Goal: Information Seeking & Learning: Learn about a topic

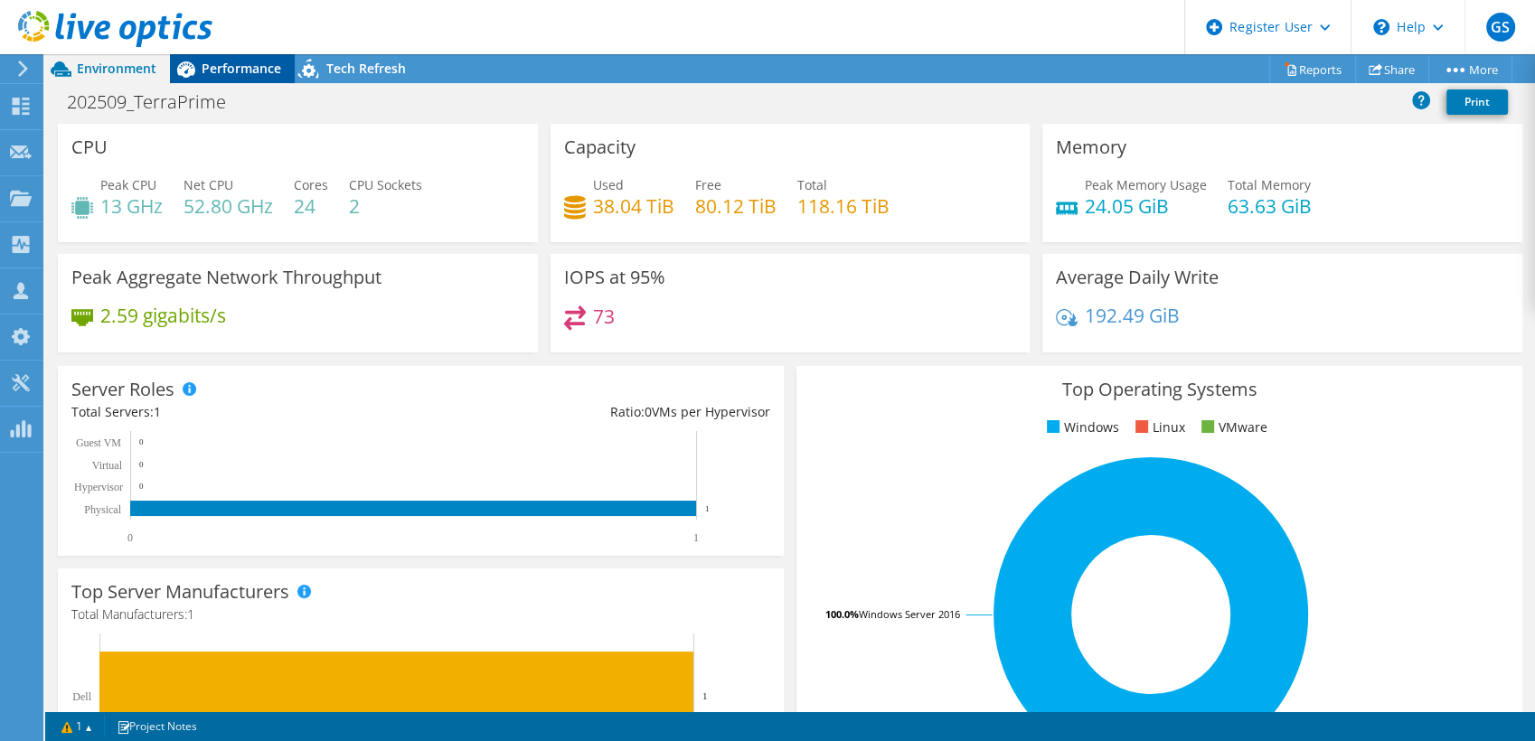
click at [240, 67] on span "Performance" at bounding box center [242, 68] width 80 height 17
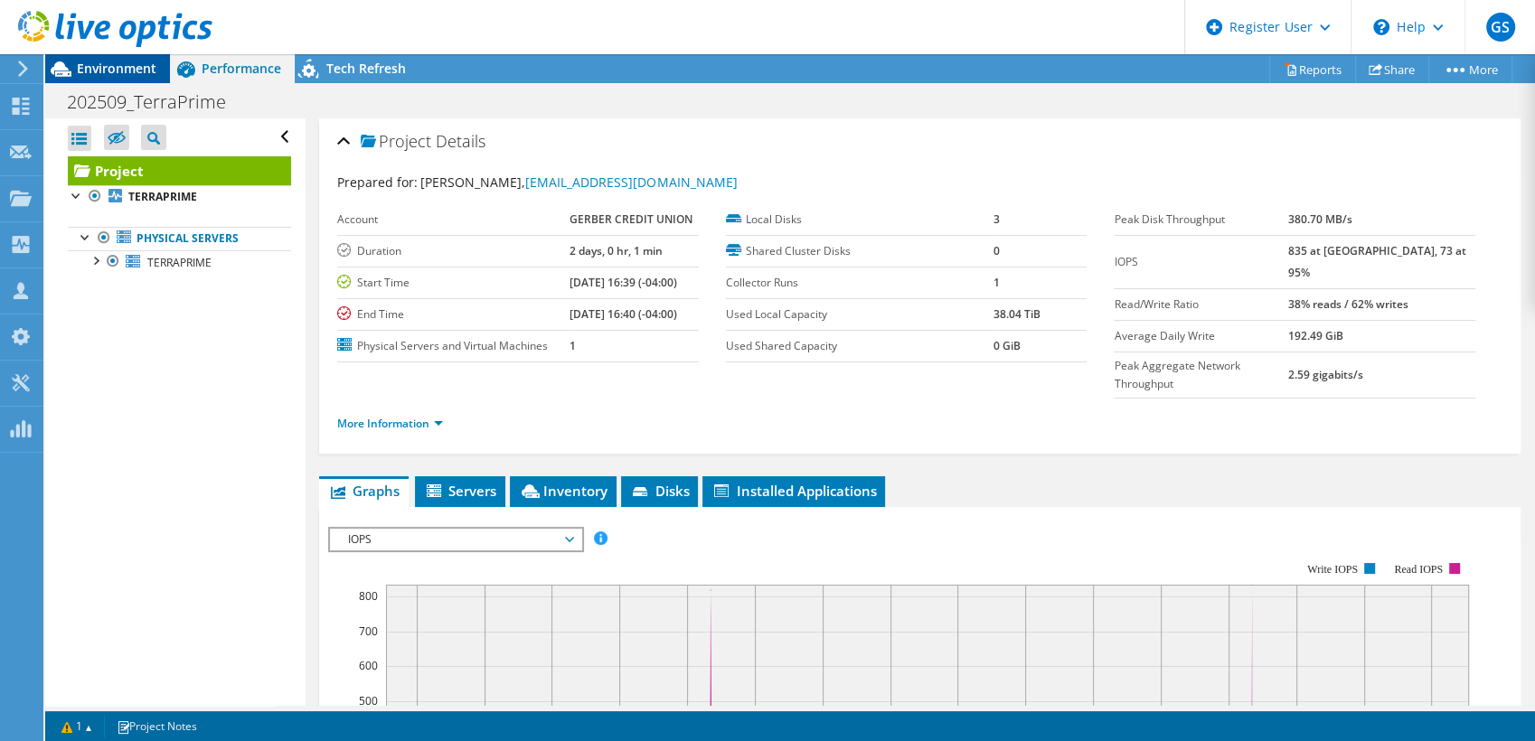
click at [112, 69] on span "Environment" at bounding box center [117, 68] width 80 height 17
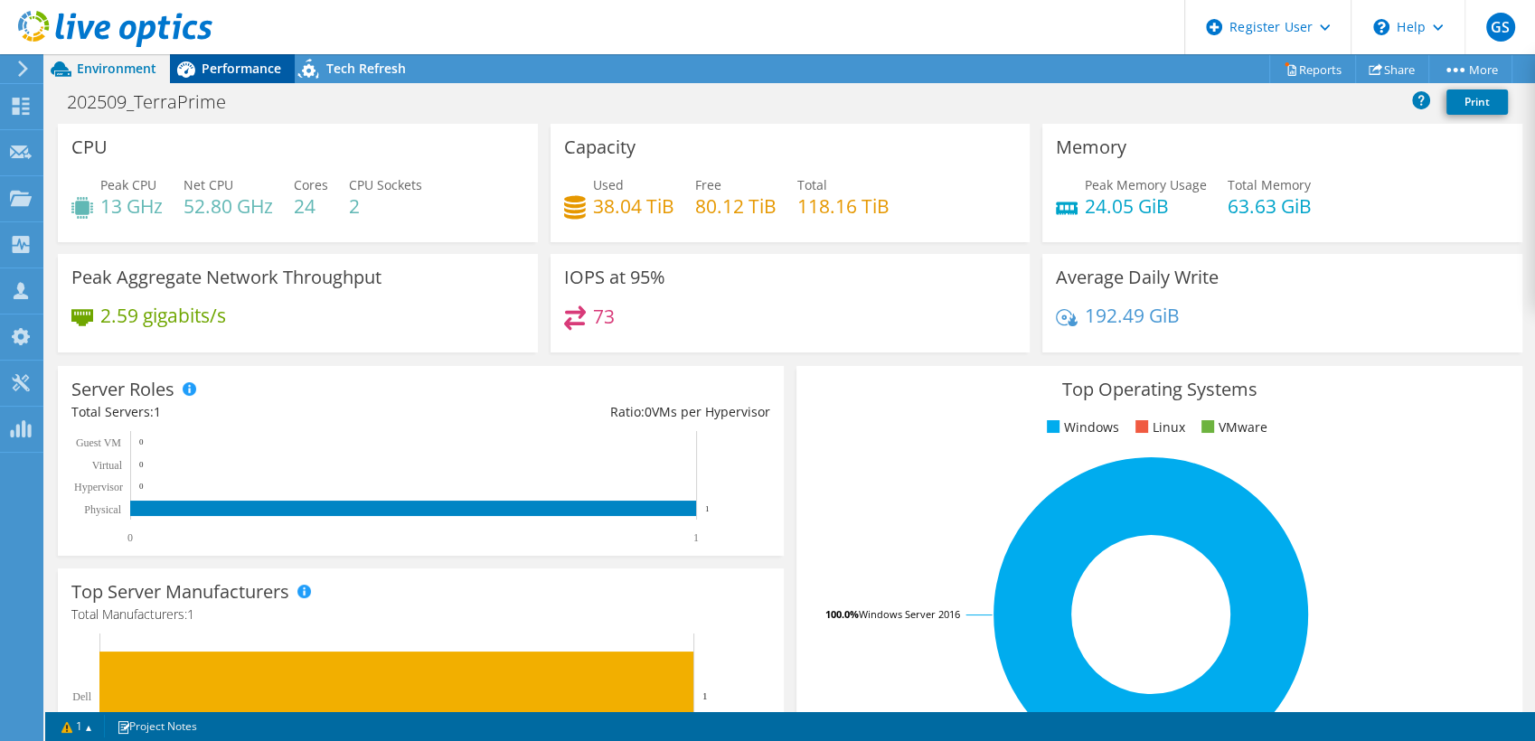
click at [226, 61] on span "Performance" at bounding box center [242, 68] width 80 height 17
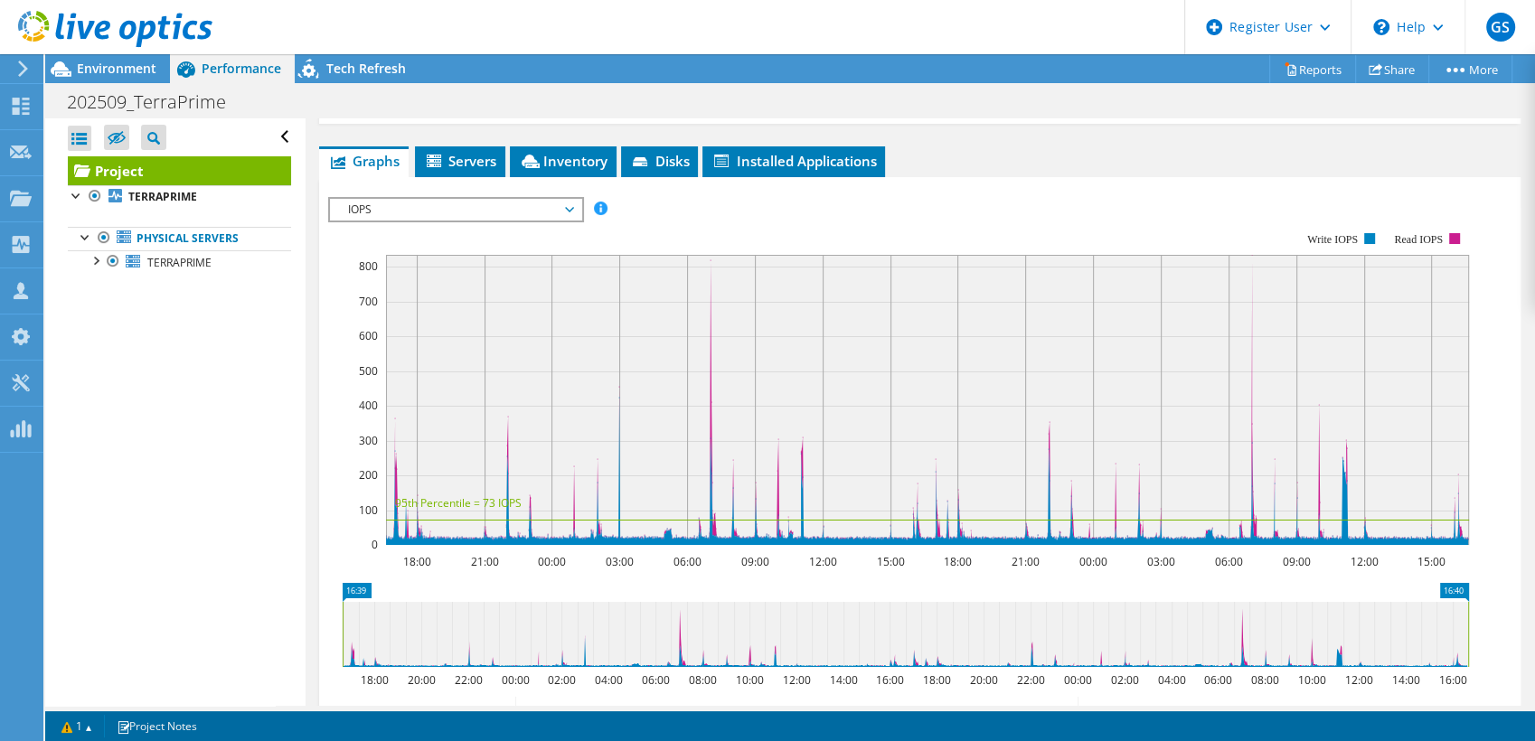
scroll to position [330, 0]
click at [542, 199] on span "IOPS" at bounding box center [455, 210] width 232 height 22
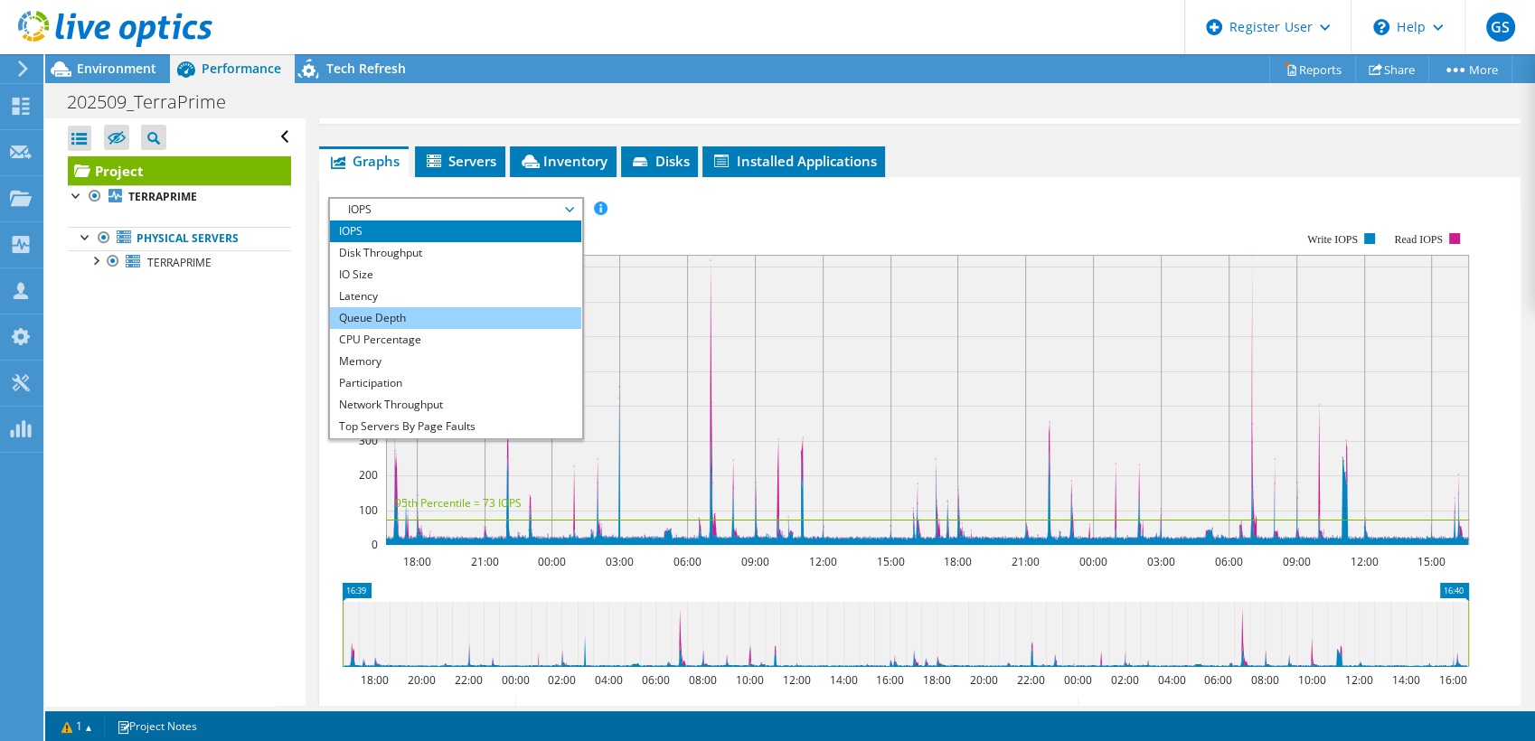
click at [485, 307] on li "Queue Depth" at bounding box center [455, 318] width 250 height 22
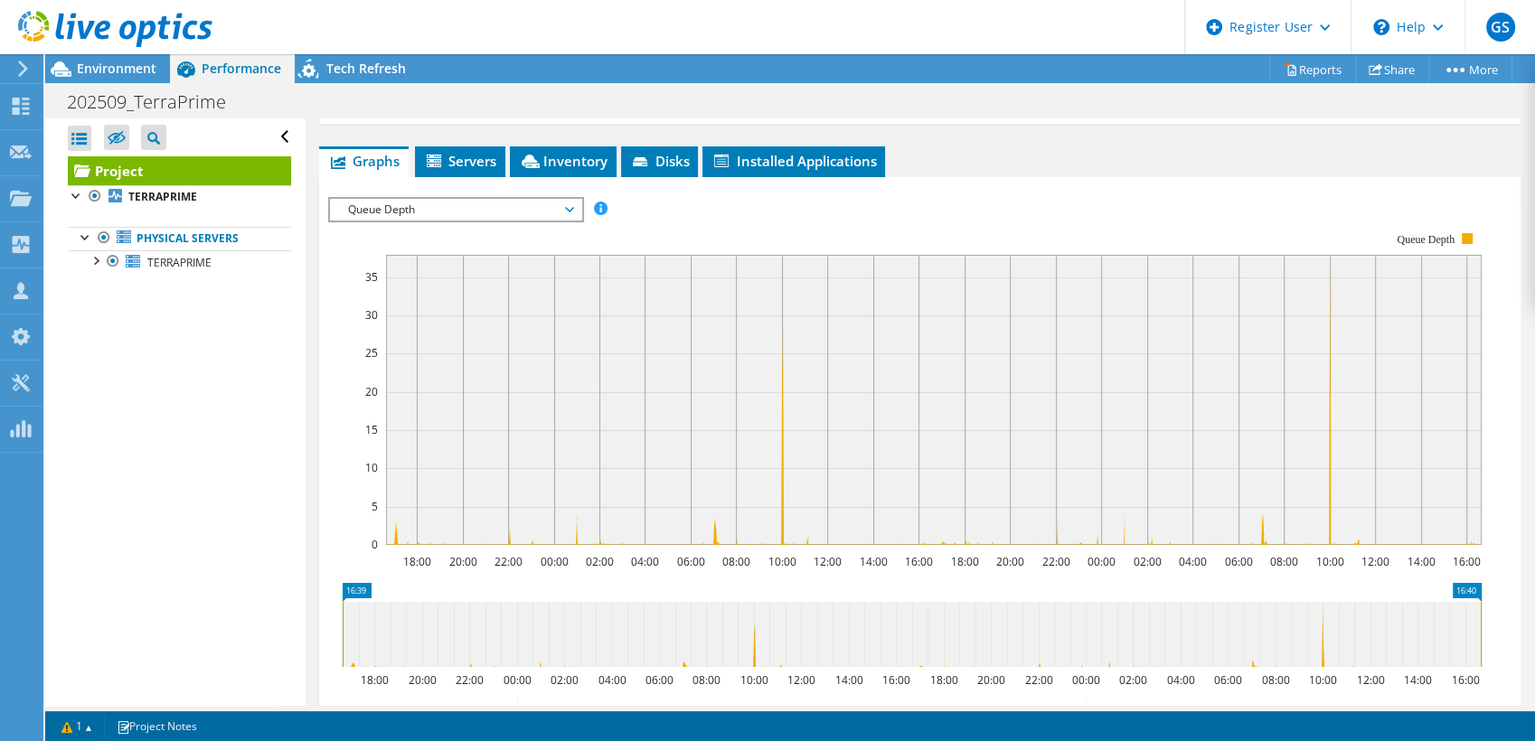
click at [457, 199] on span "Queue Depth" at bounding box center [455, 210] width 232 height 22
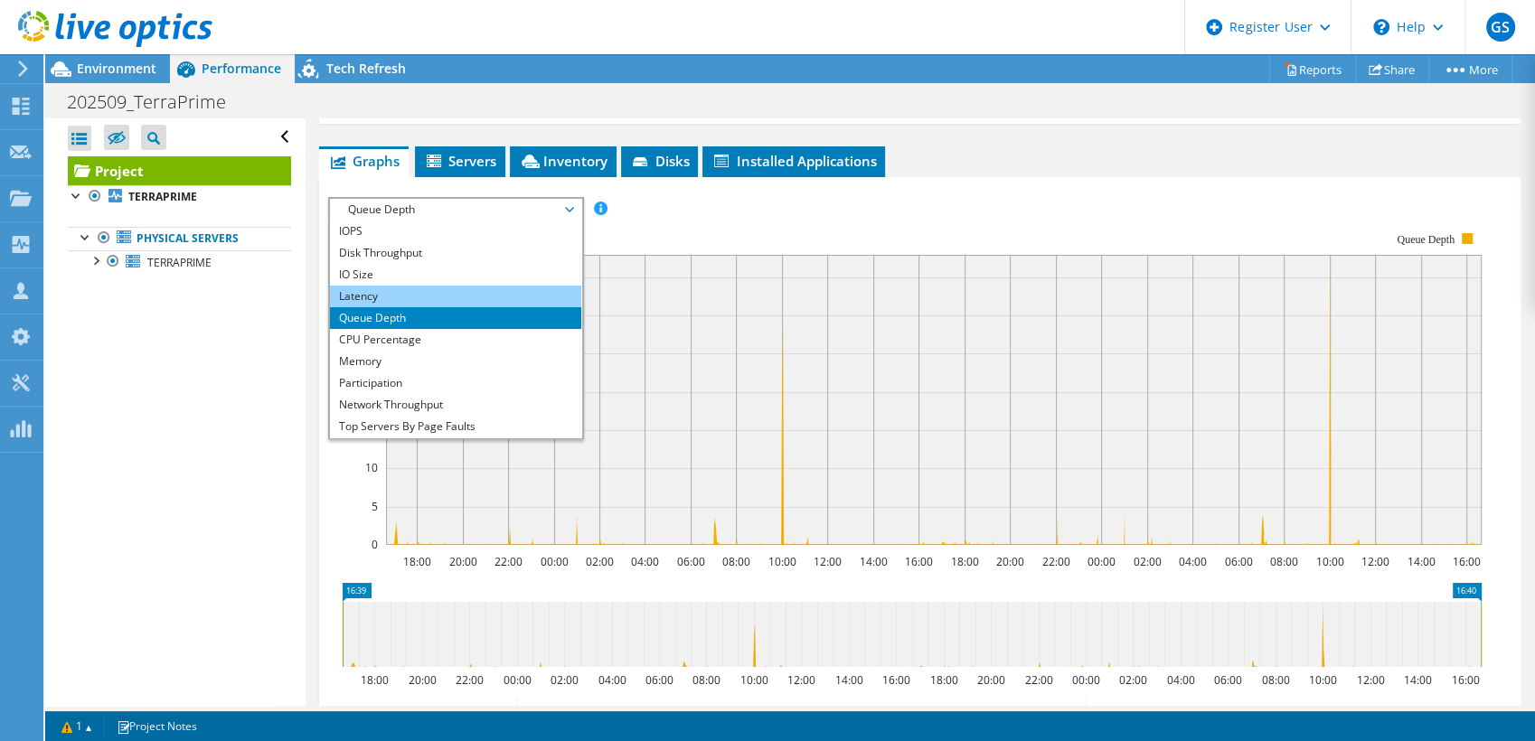
click at [393, 286] on li "Latency" at bounding box center [455, 297] width 250 height 22
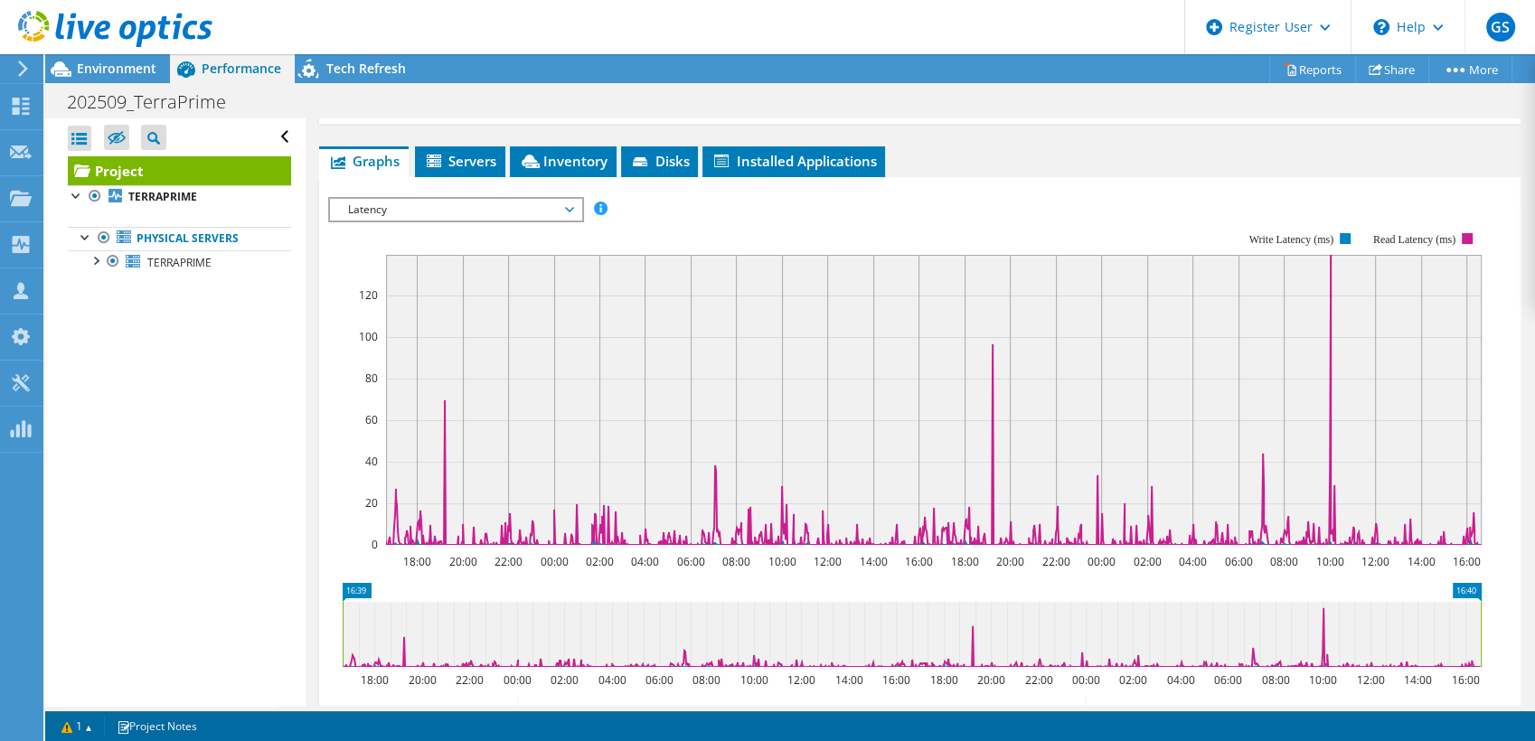
click at [413, 199] on span "Latency" at bounding box center [455, 210] width 232 height 22
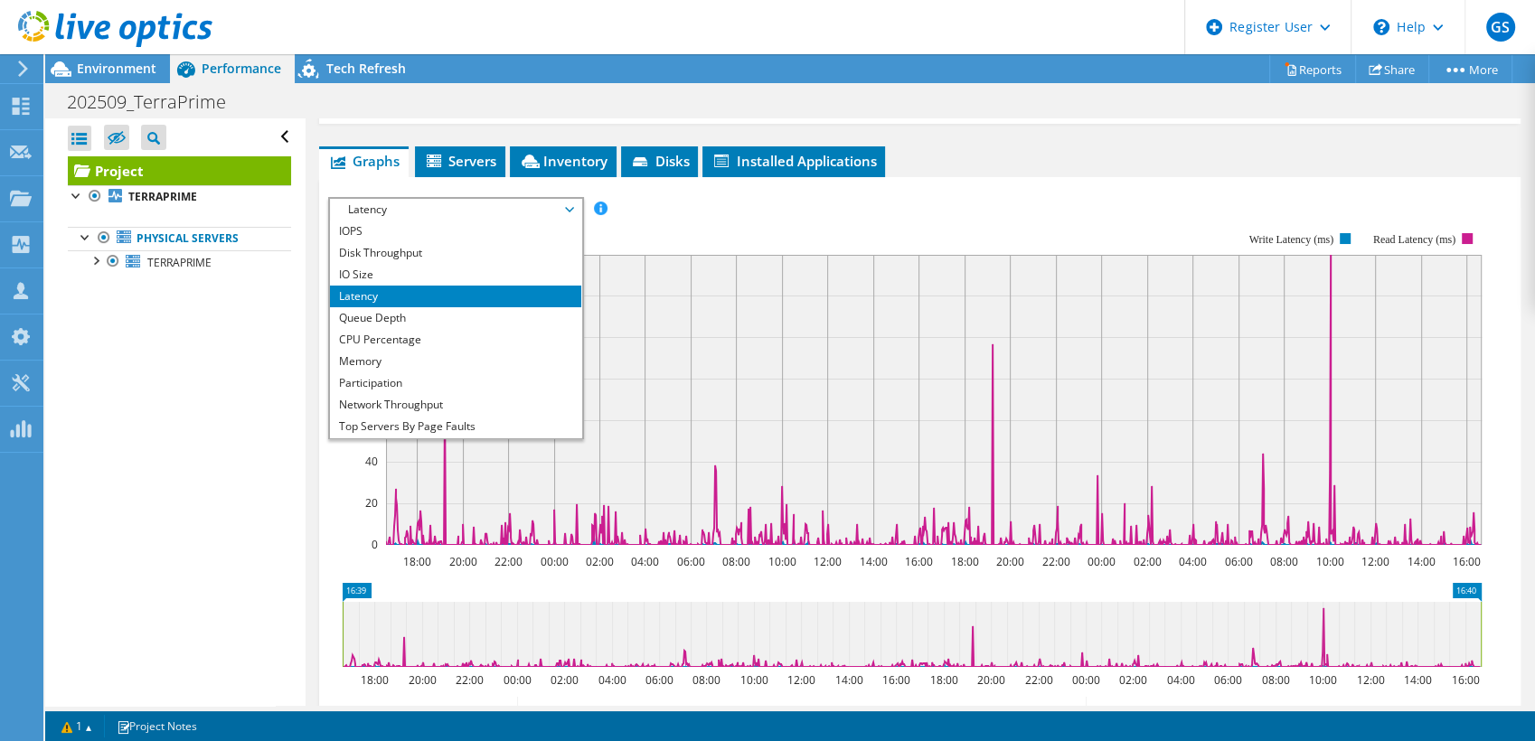
click at [734, 188] on div "IOPS Disk Throughput IO Size Latency Queue Depth CPU Percentage Memory Page Fau…" at bounding box center [919, 501] width 1183 height 626
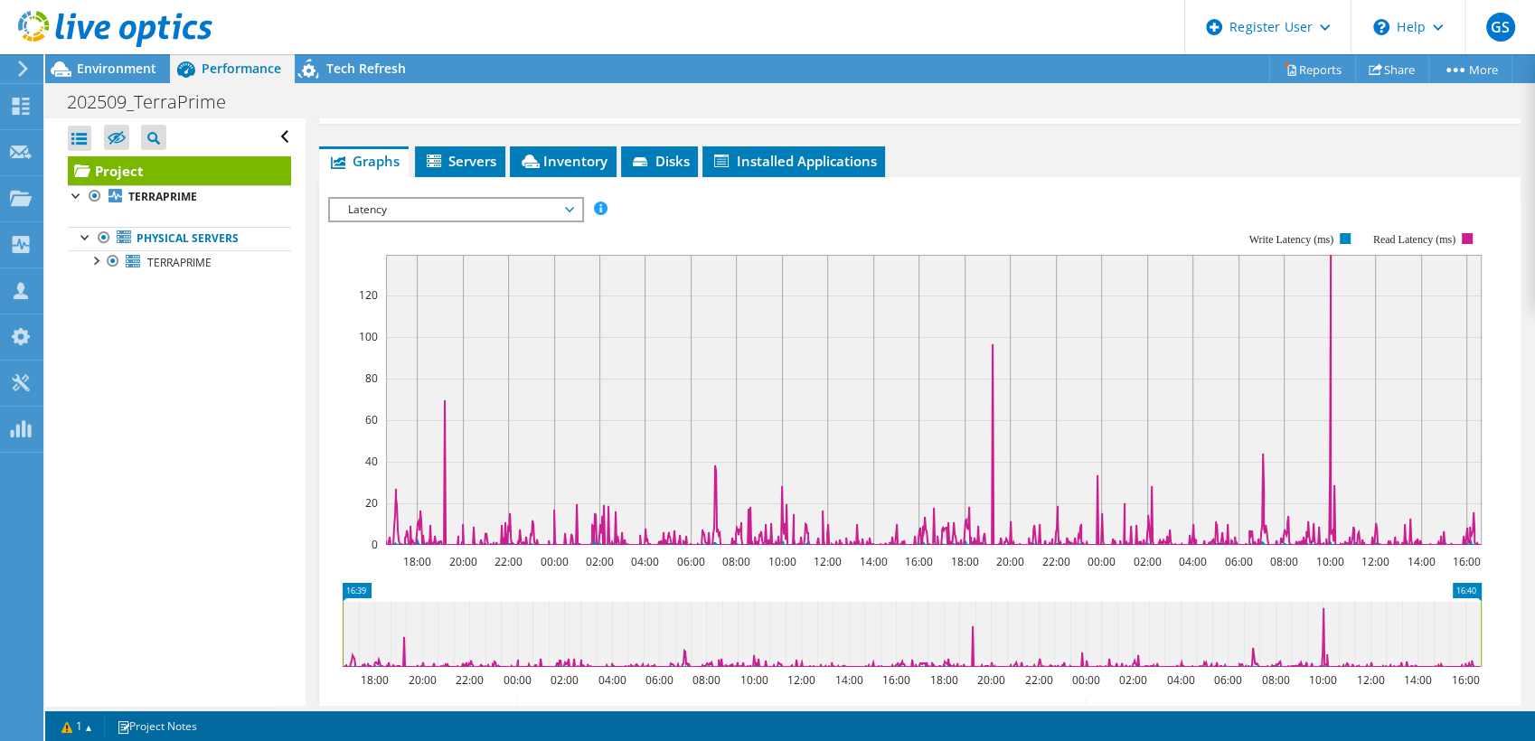
click at [562, 199] on span "Latency" at bounding box center [455, 210] width 232 height 22
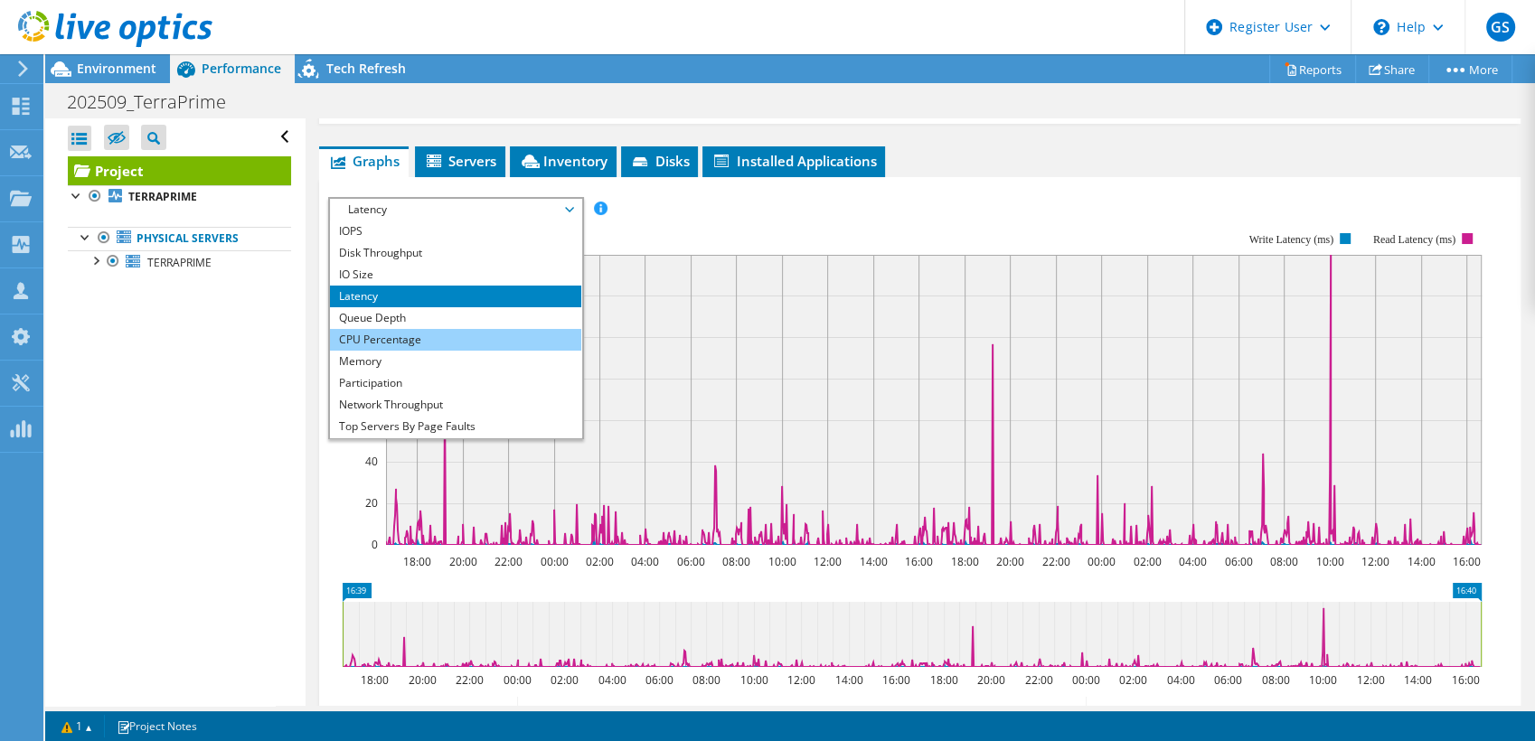
scroll to position [65, 0]
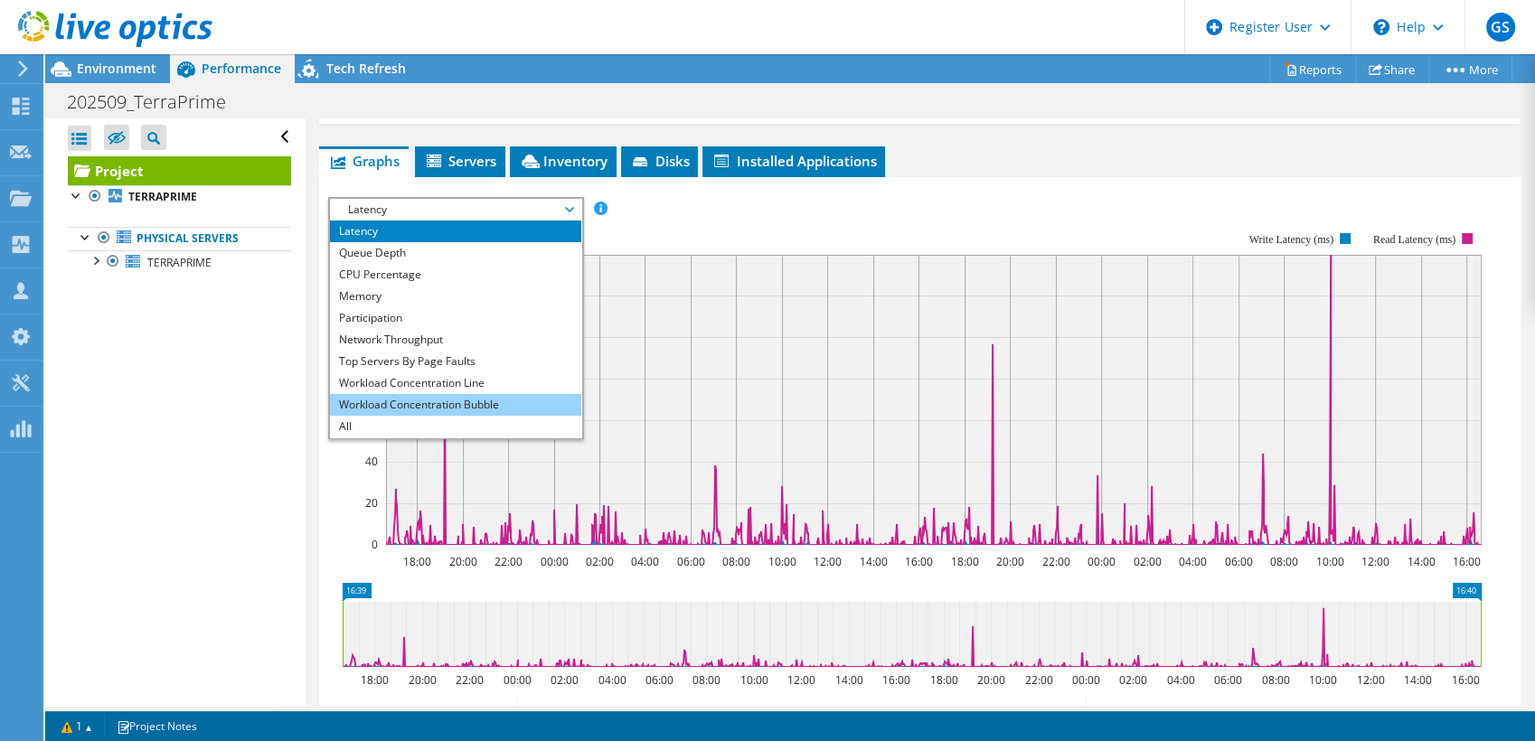
click at [419, 394] on li "Workload Concentration Bubble" at bounding box center [455, 405] width 250 height 22
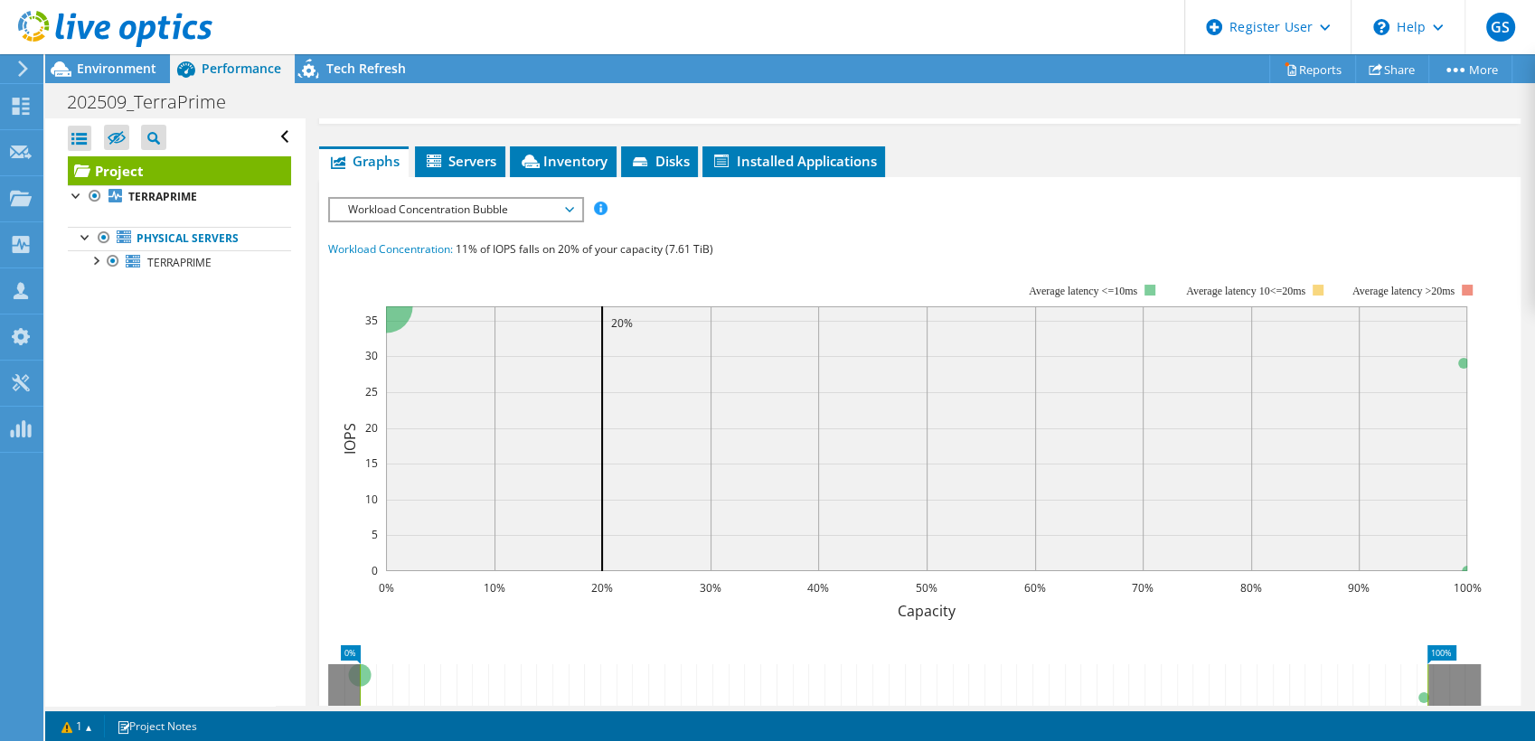
click at [455, 259] on rect at bounding box center [905, 440] width 1154 height 362
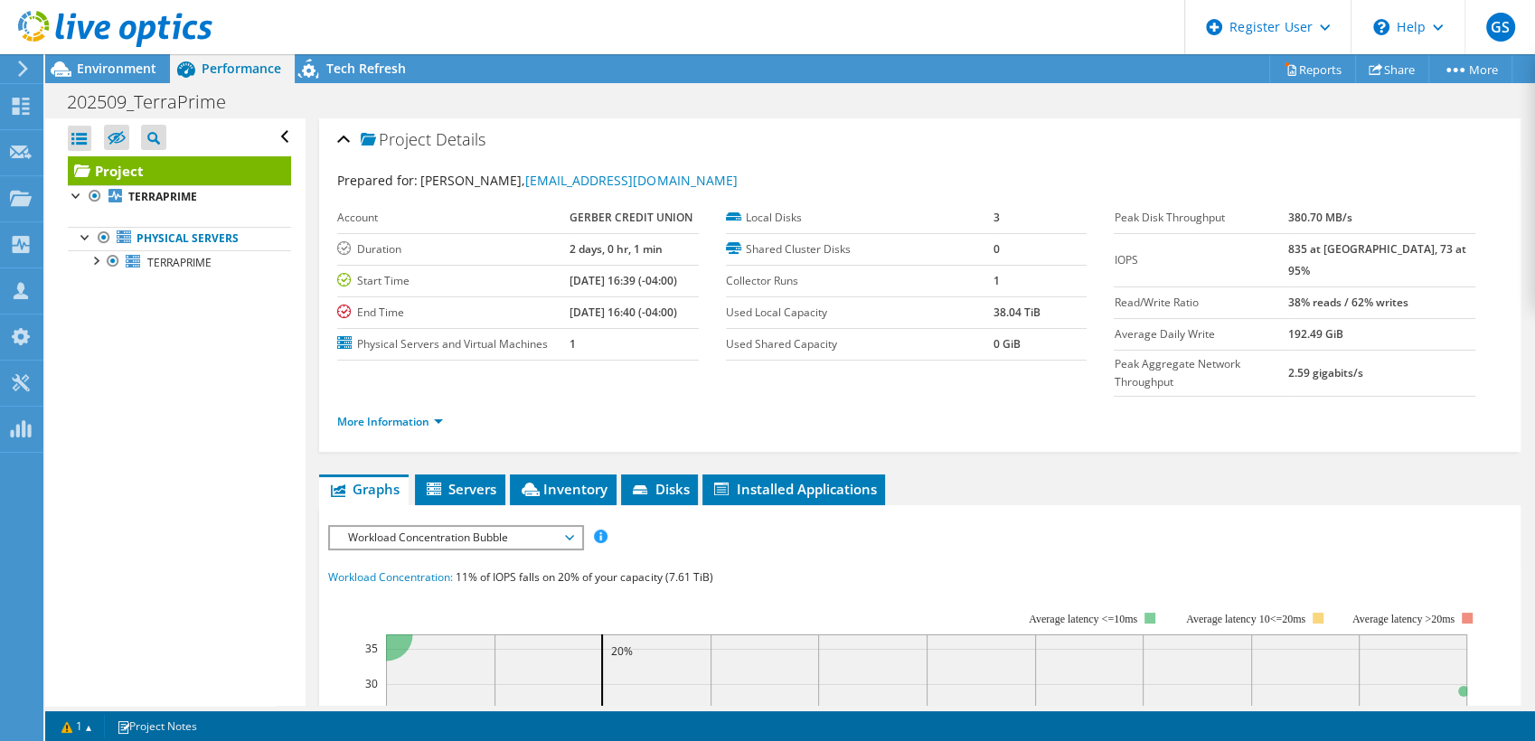
scroll to position [0, 0]
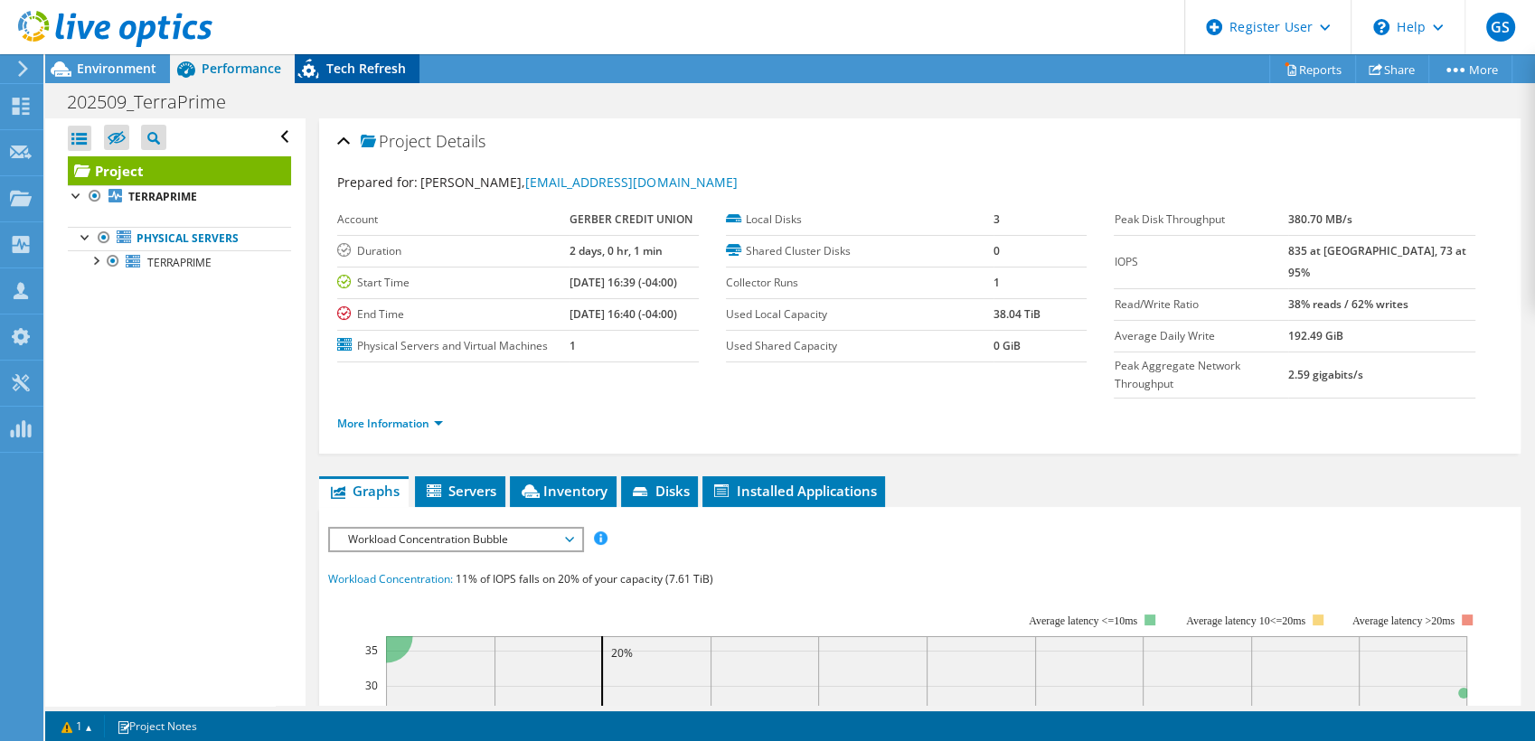
click at [353, 72] on span "Tech Refresh" at bounding box center [366, 68] width 80 height 17
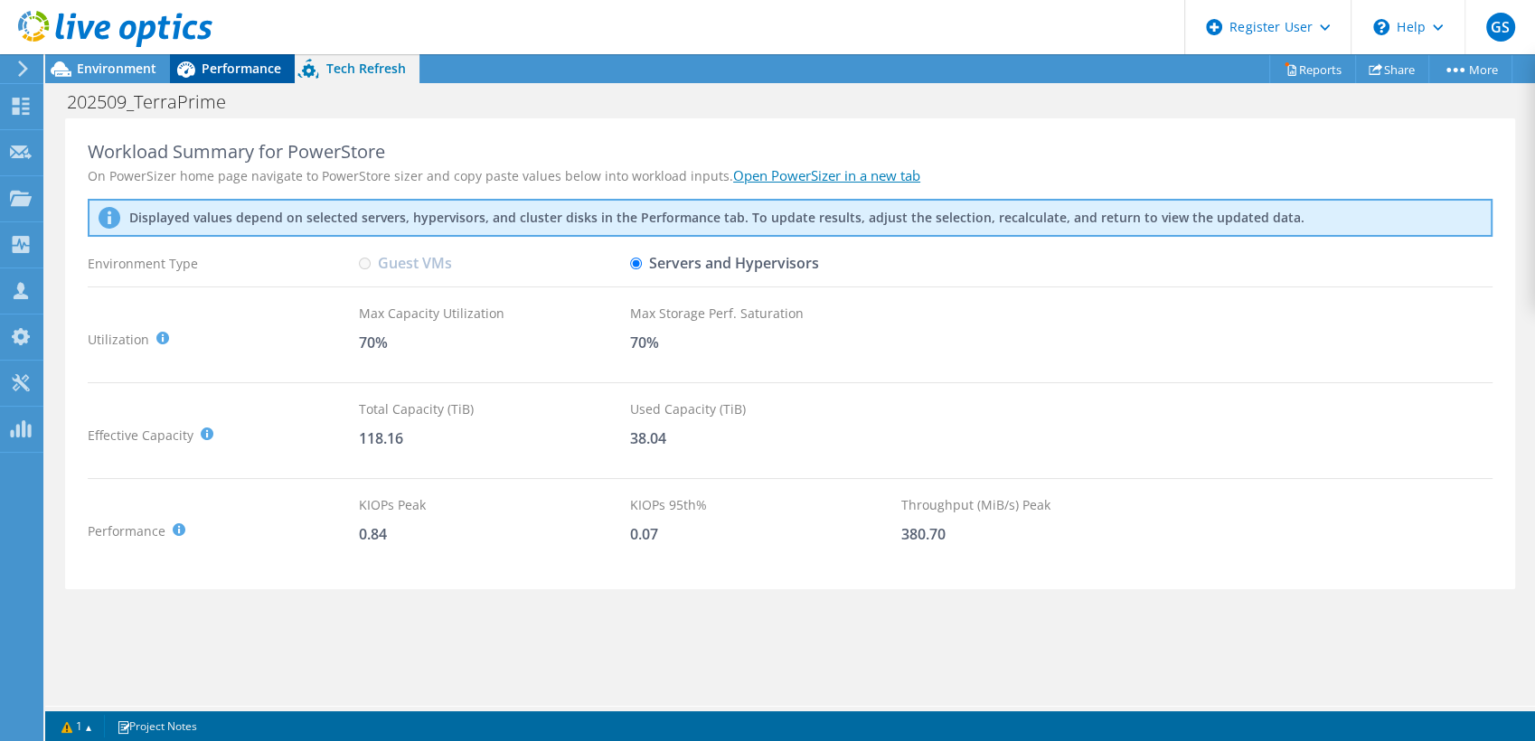
click at [232, 67] on span "Performance" at bounding box center [242, 68] width 80 height 17
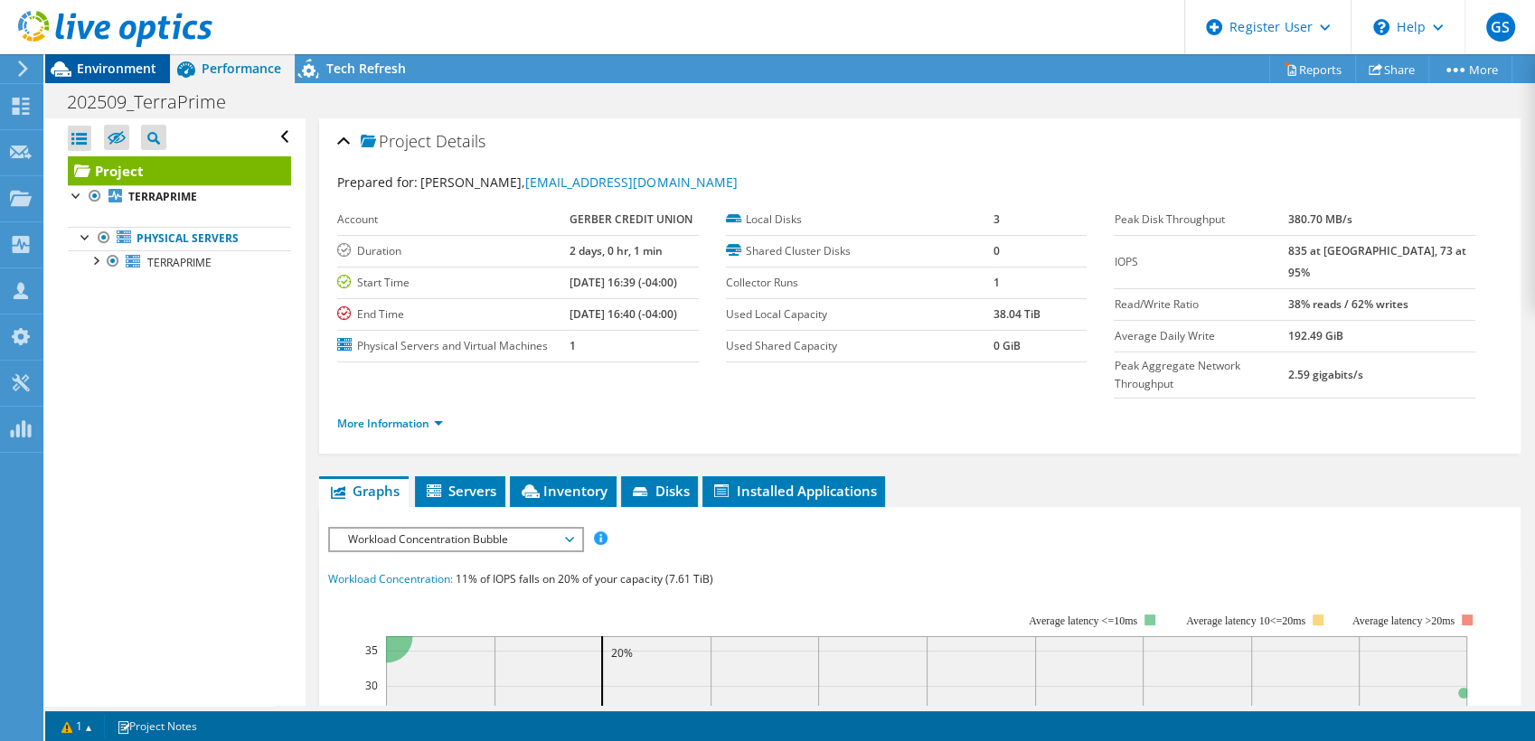
click at [141, 71] on span "Environment" at bounding box center [117, 68] width 80 height 17
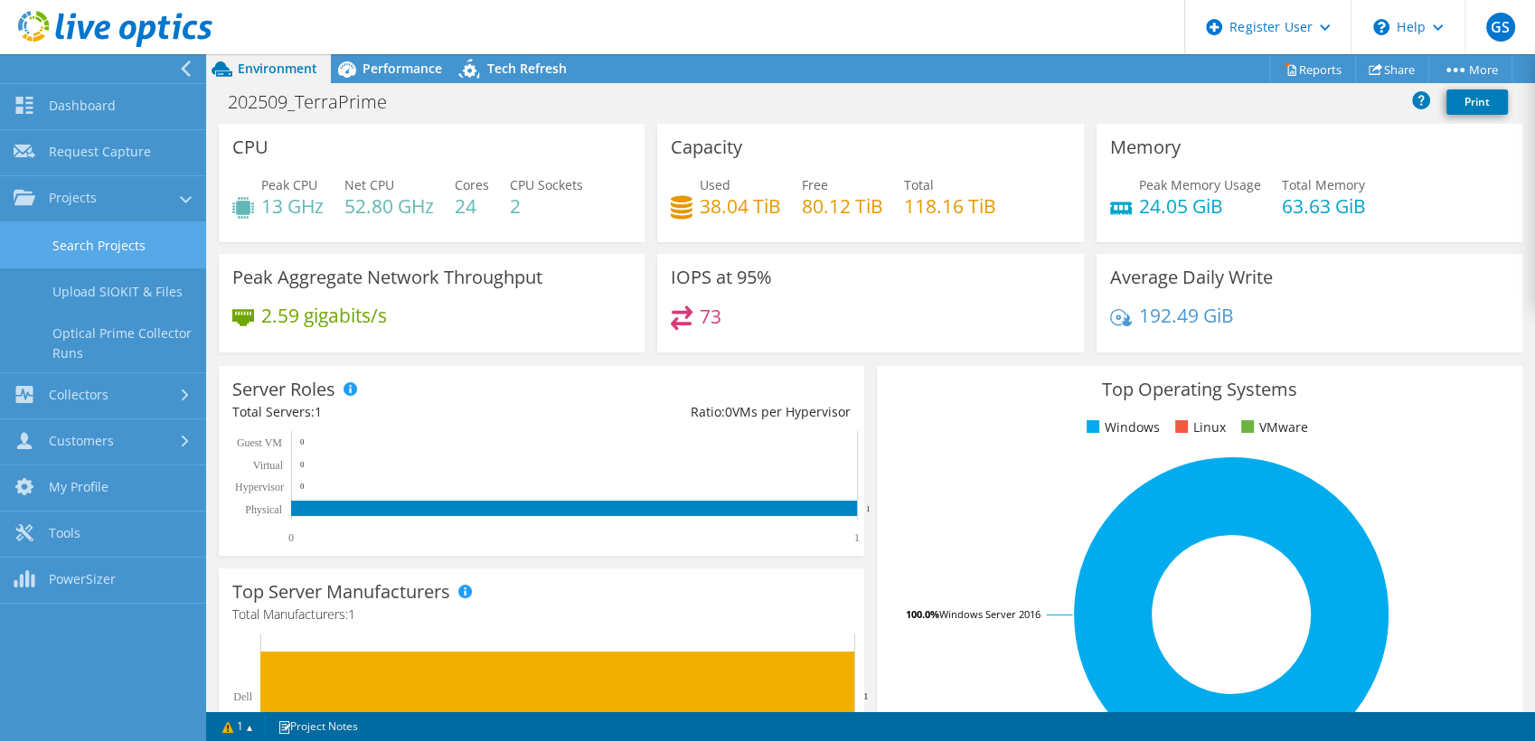
click at [100, 247] on link "Search Projects" at bounding box center [103, 245] width 206 height 46
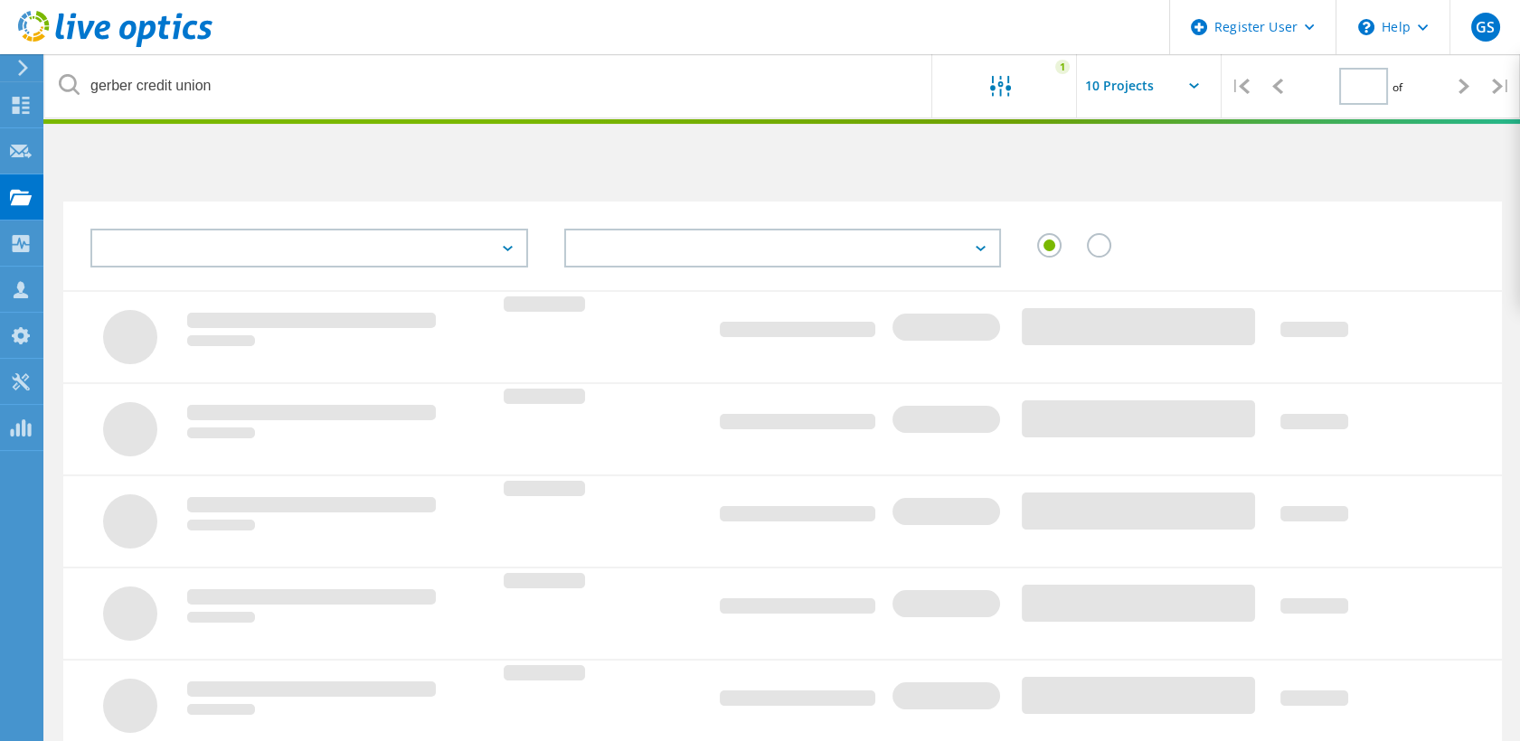
type input "1"
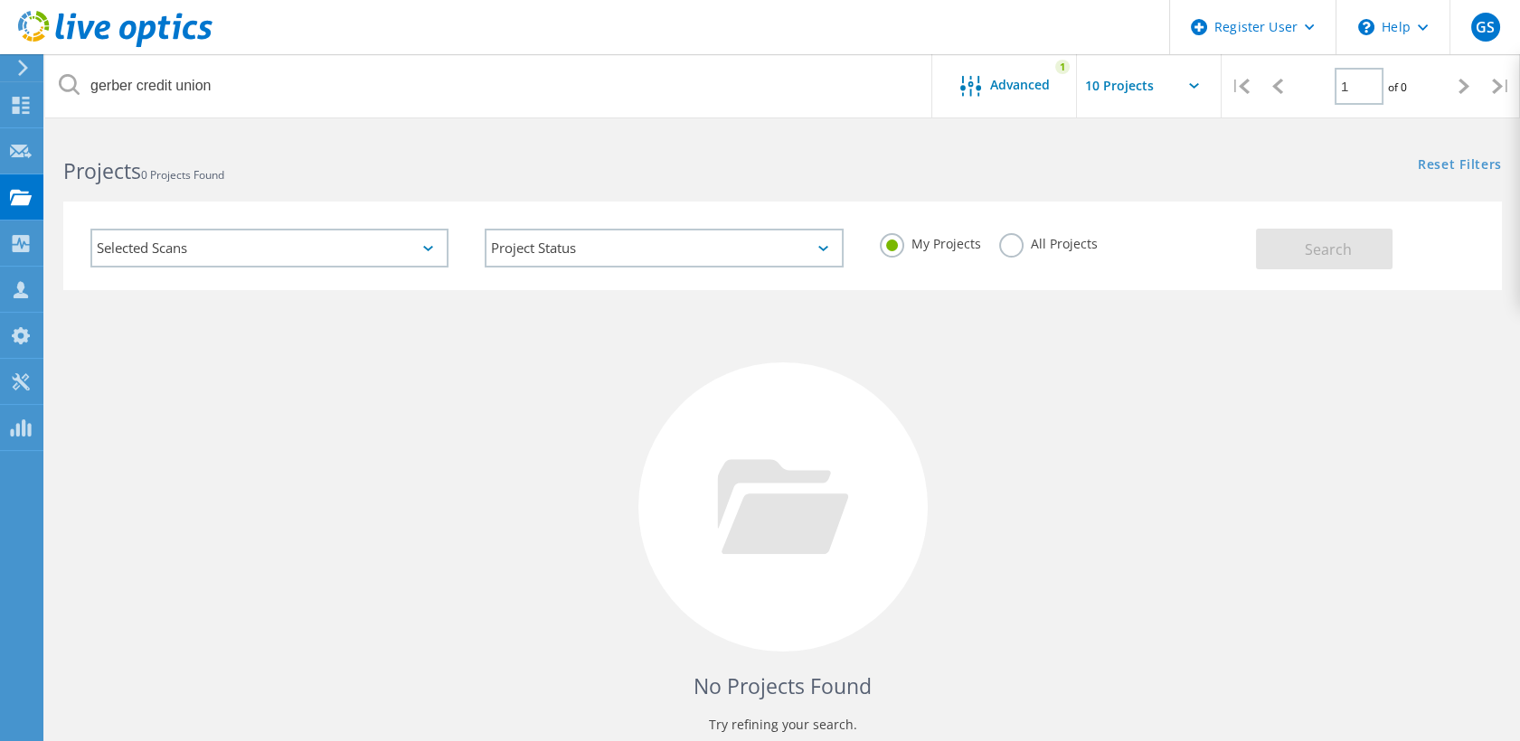
click at [1025, 257] on div "All Projects" at bounding box center [1048, 246] width 99 height 26
click at [1004, 242] on label "All Projects" at bounding box center [1048, 241] width 99 height 17
click at [0, 0] on input "All Projects" at bounding box center [0, 0] width 0 height 0
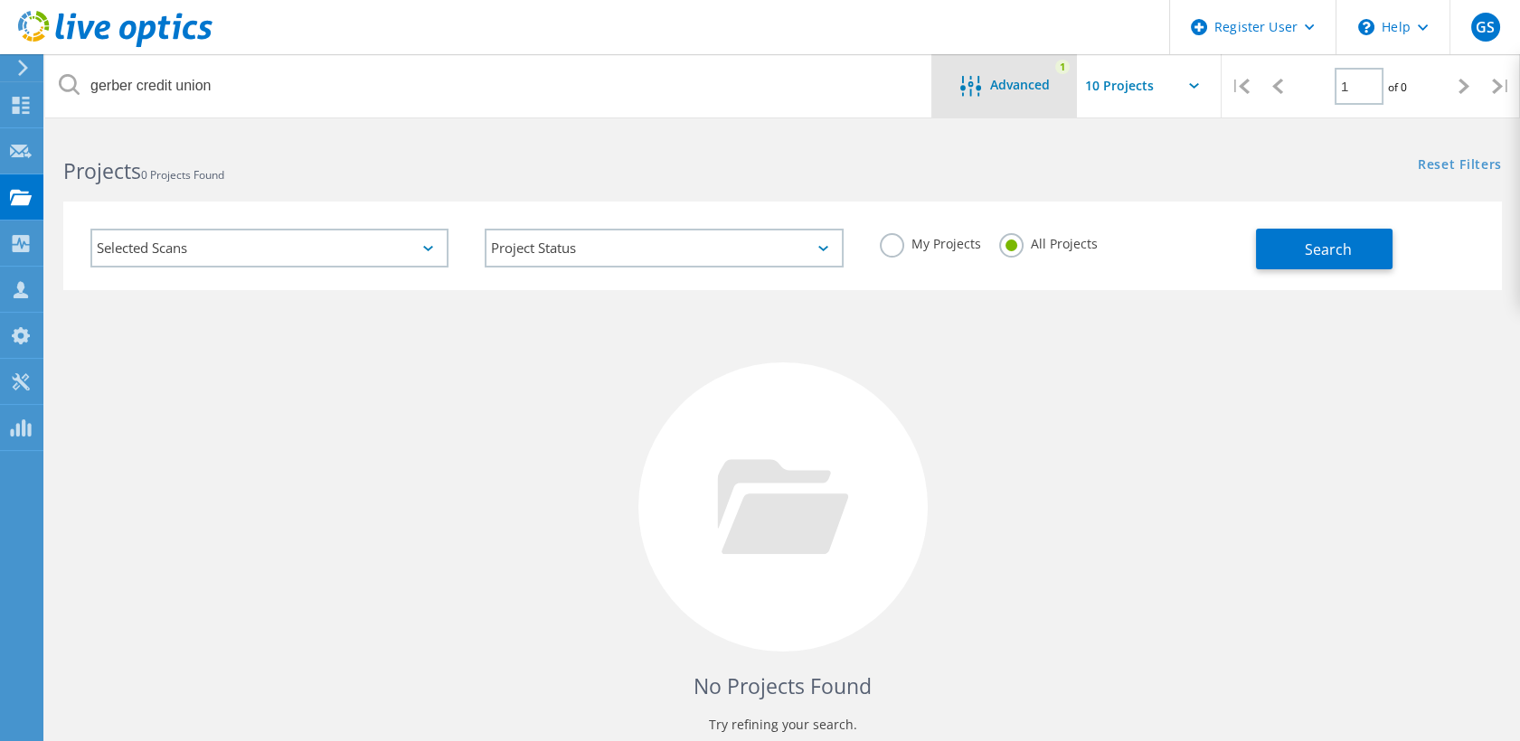
click at [1015, 96] on div "Advanced" at bounding box center [1004, 87] width 145 height 23
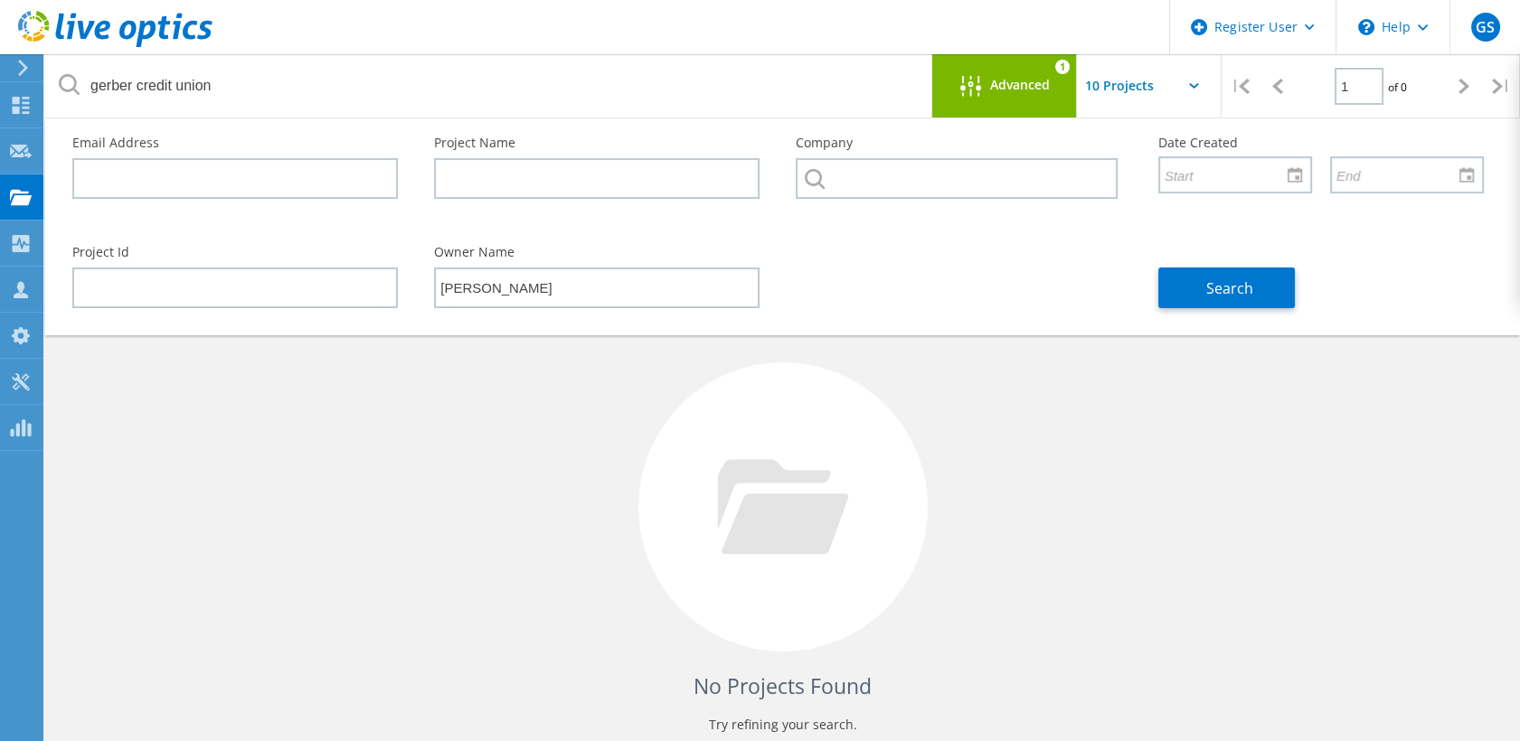
click at [1267, 574] on div "No Projects Found Try refining your search." at bounding box center [782, 523] width 1438 height 467
click at [652, 287] on input "Bill Morwood" at bounding box center [596, 288] width 325 height 41
click at [951, 585] on div "No Projects Found Try refining your search." at bounding box center [782, 523] width 1438 height 467
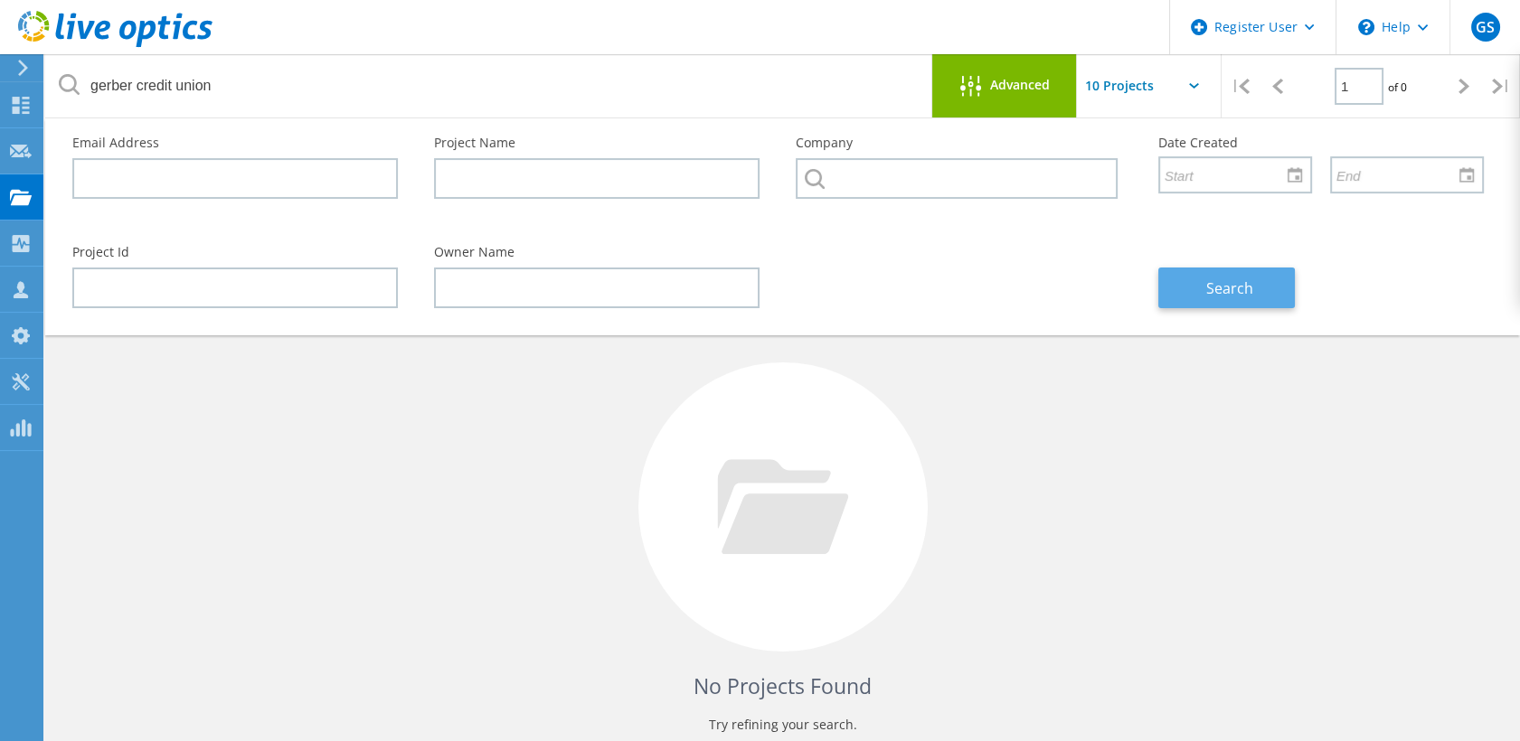
click at [1213, 303] on button "Search" at bounding box center [1226, 288] width 137 height 41
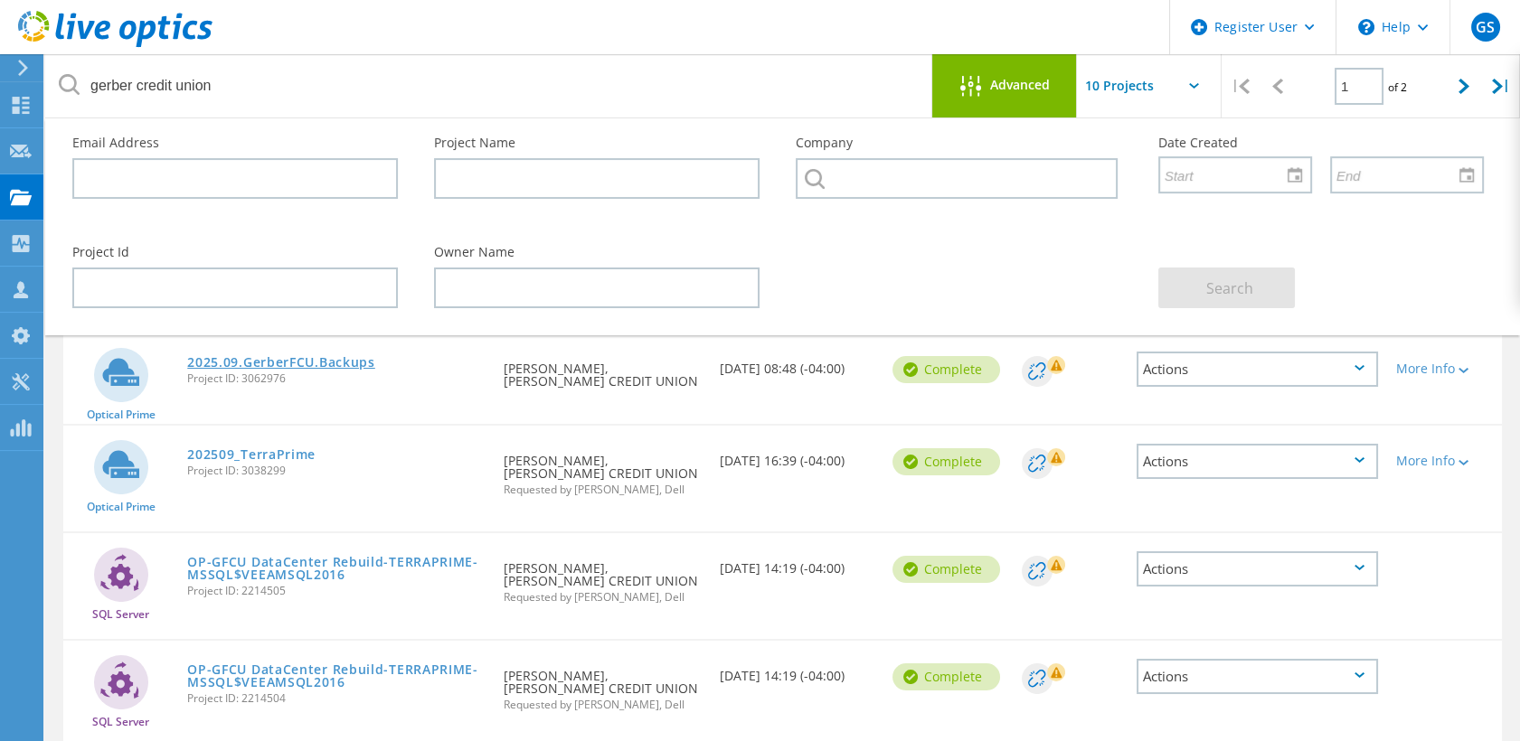
click at [318, 365] on link "2025.09.GerberFCU.Backups" at bounding box center [281, 362] width 188 height 13
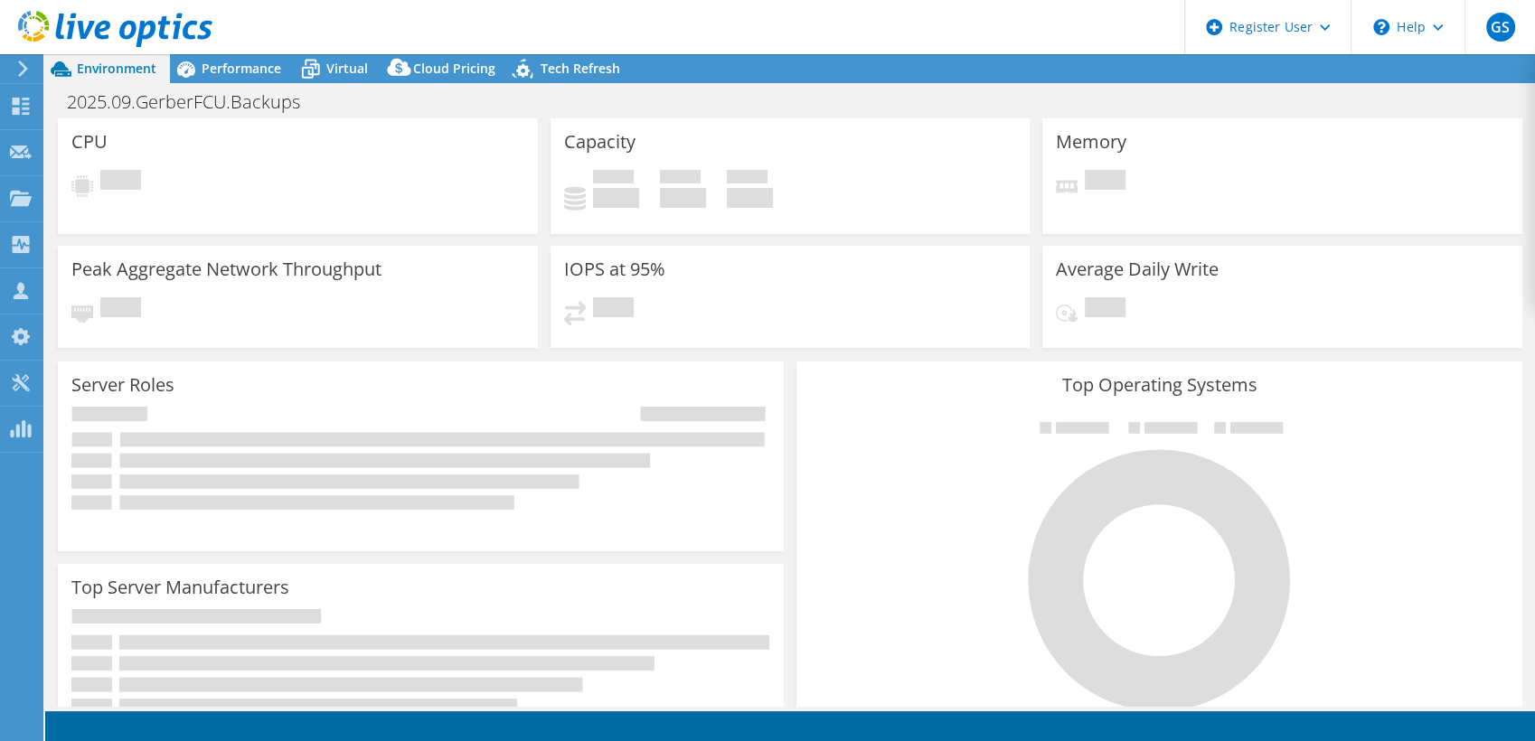
select select "USD"
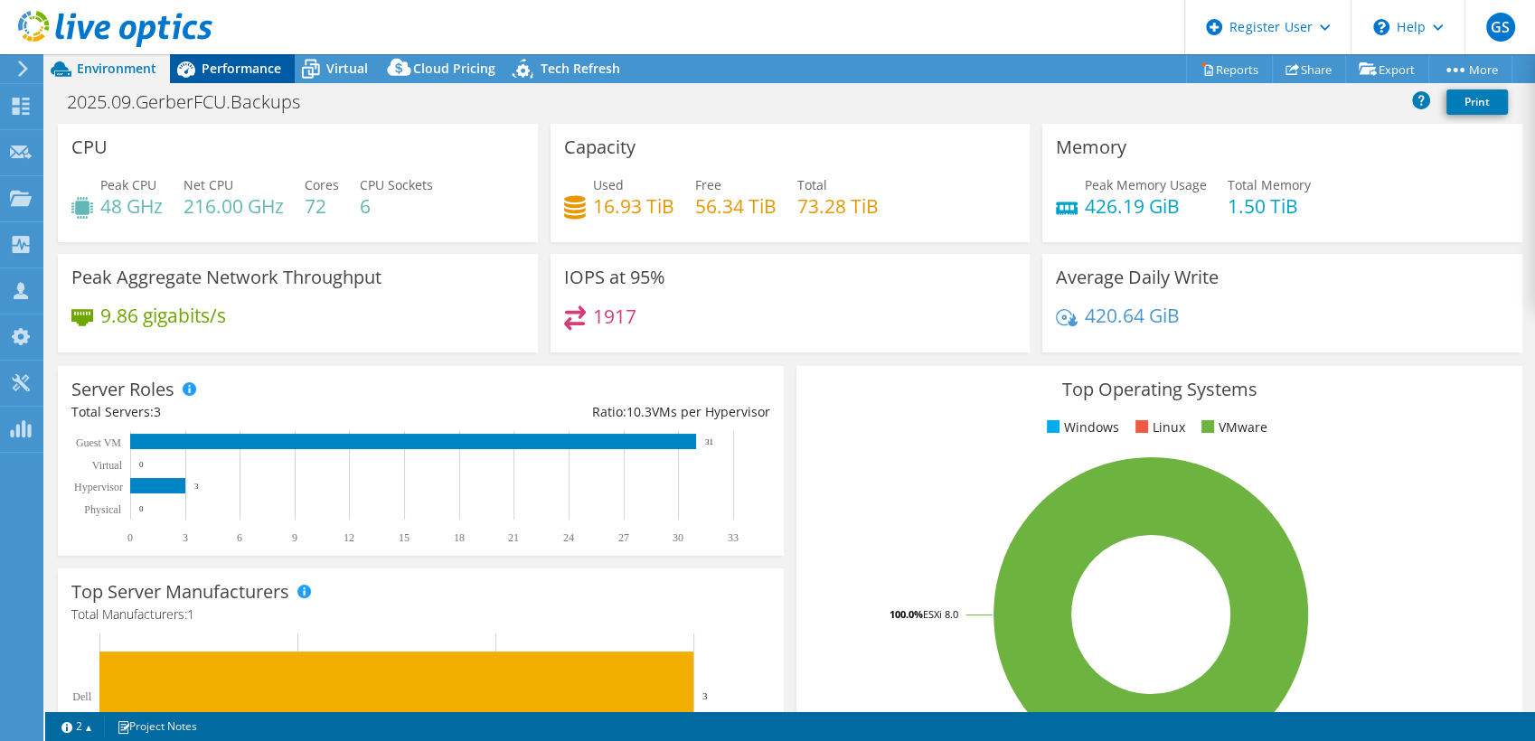
click at [245, 69] on span "Performance" at bounding box center [242, 68] width 80 height 17
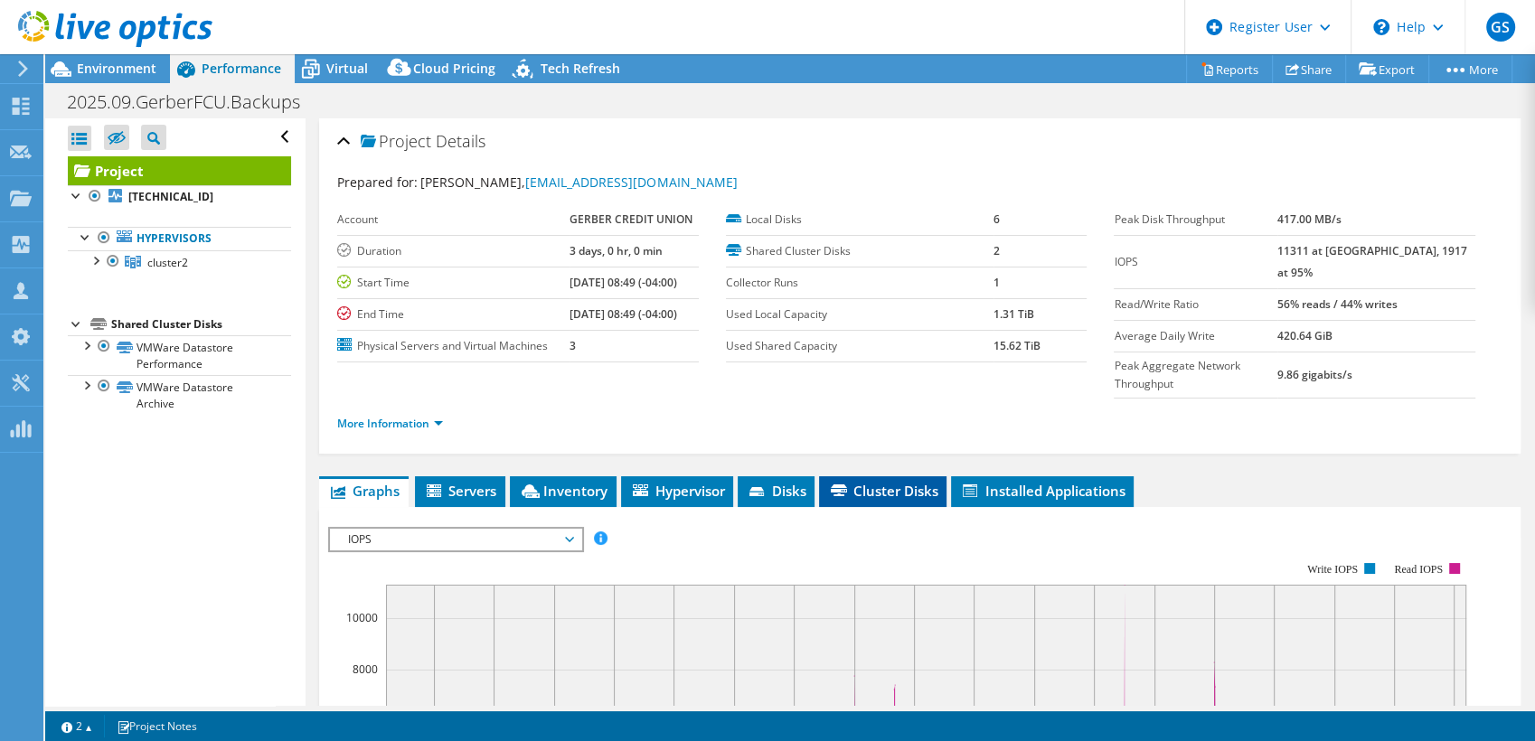
click at [855, 482] on span "Cluster Disks" at bounding box center [882, 491] width 109 height 18
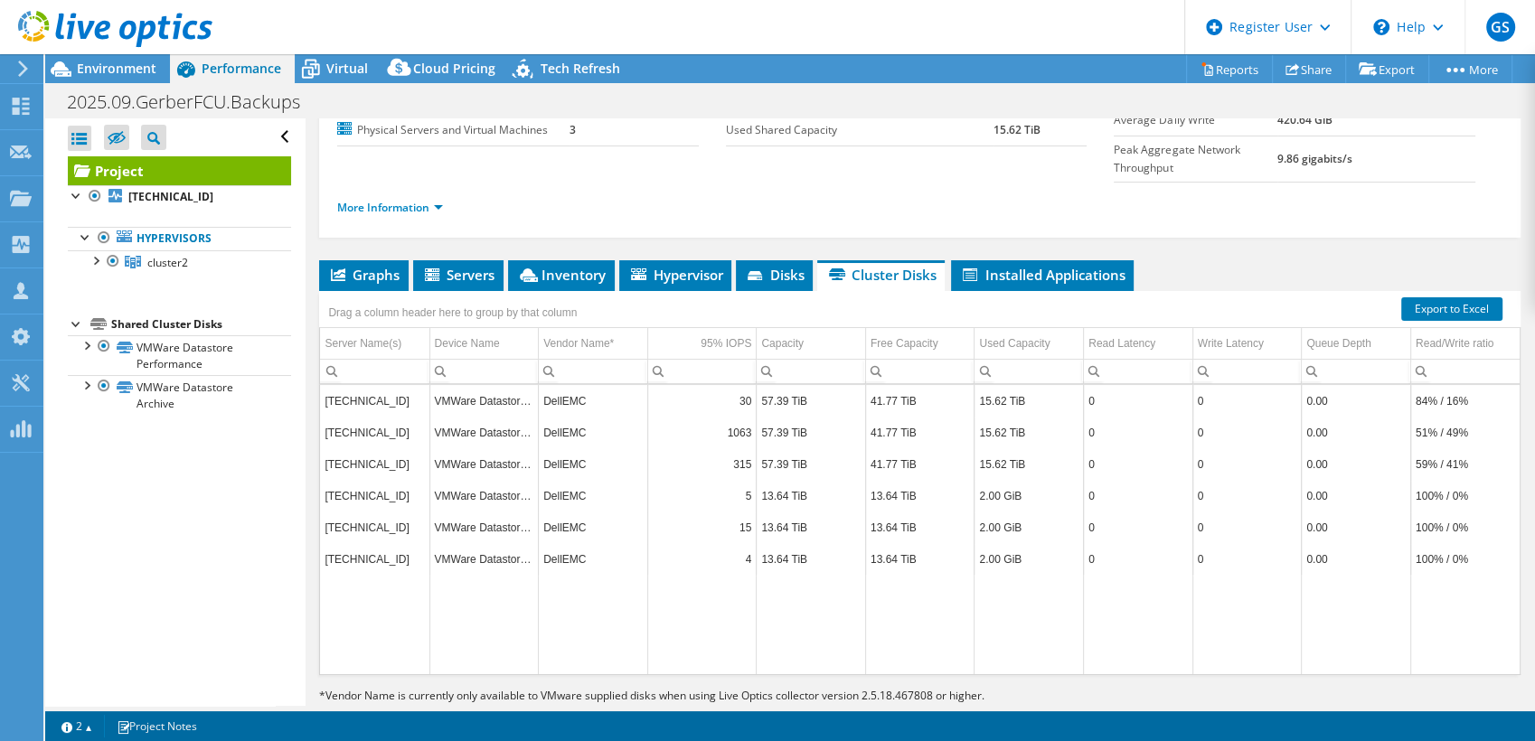
scroll to position [215, 0]
click at [213, 496] on div "Open All Close All Hide Excluded Nodes Project Tree Filter" at bounding box center [174, 412] width 259 height 588
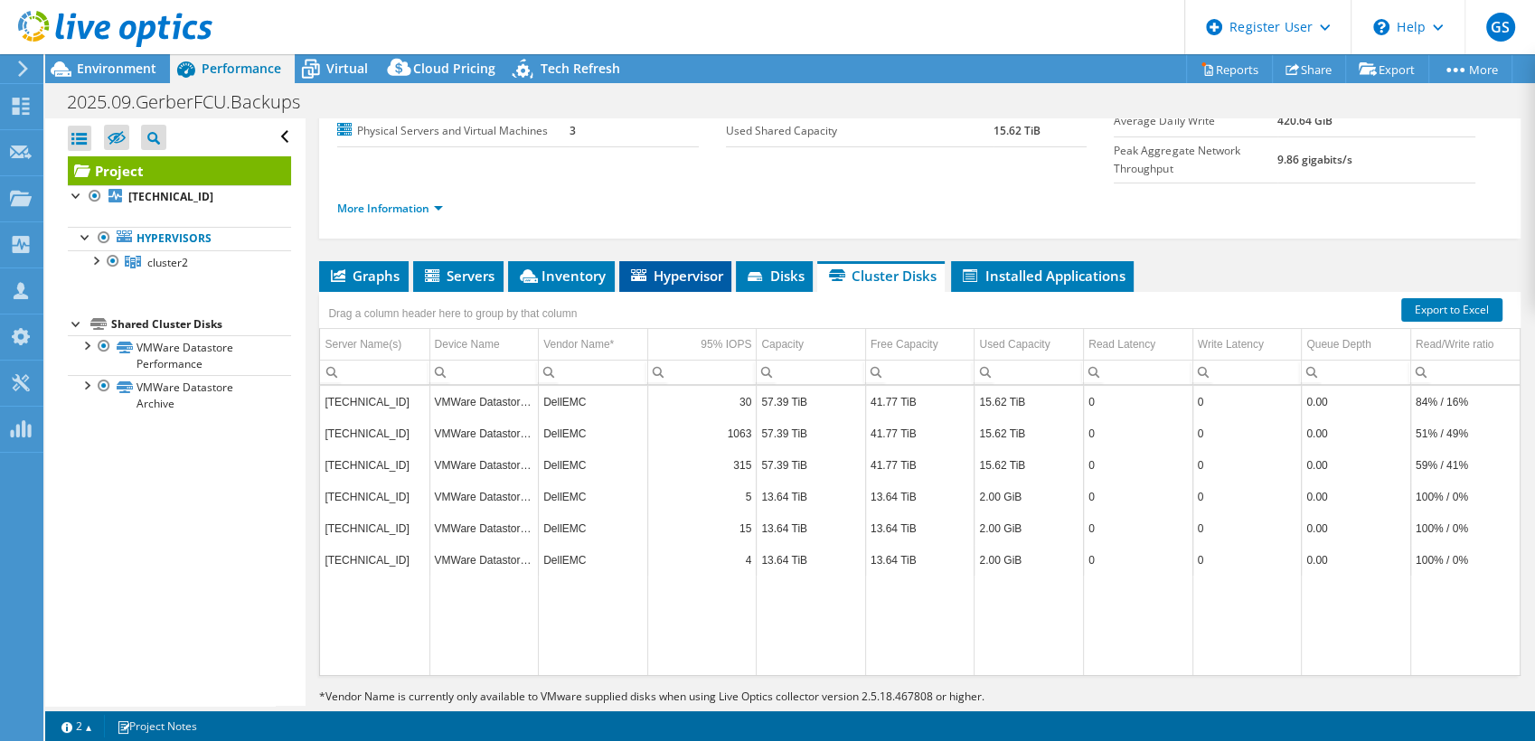
click at [678, 267] on span "Hypervisor" at bounding box center [675, 276] width 94 height 18
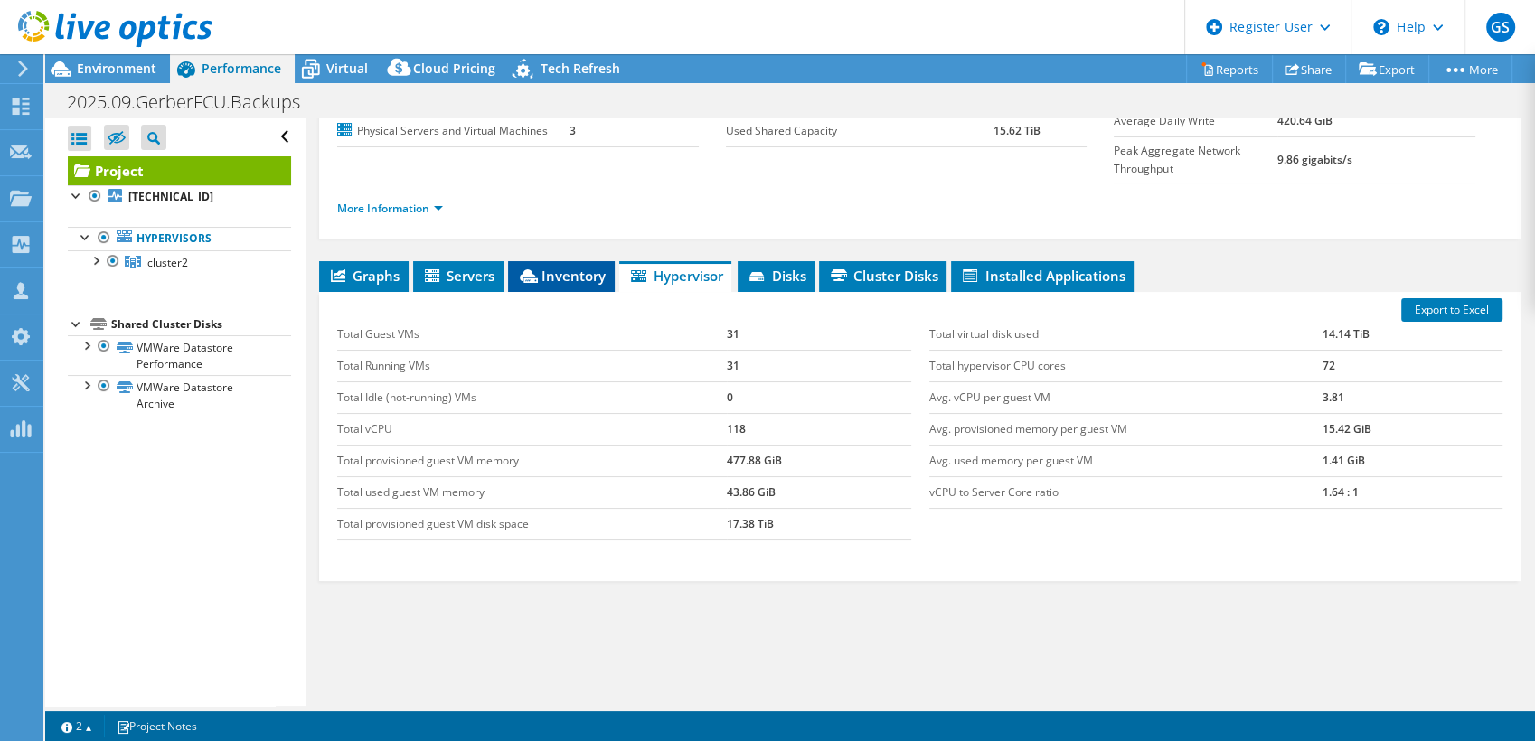
click at [545, 267] on span "Inventory" at bounding box center [561, 276] width 89 height 18
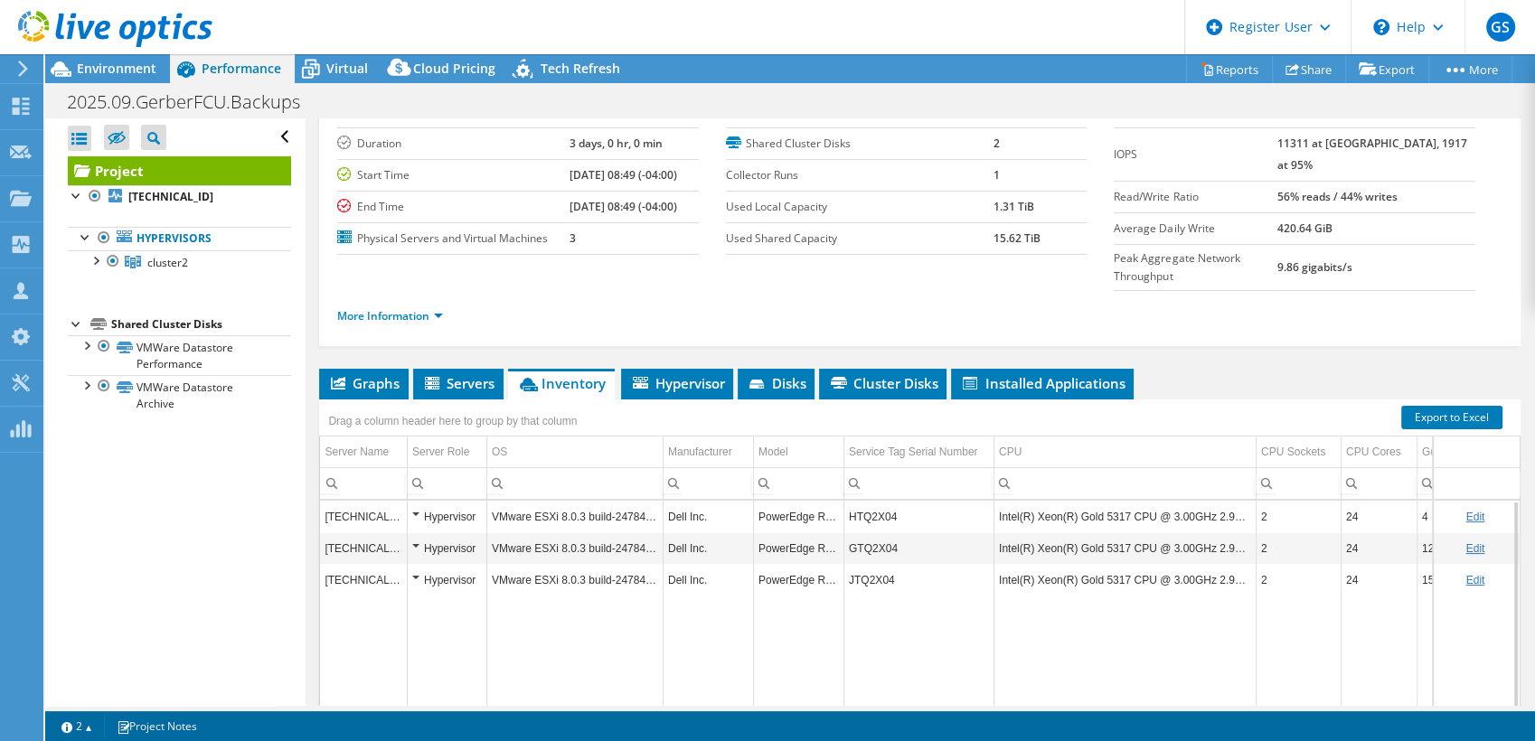
scroll to position [106, 0]
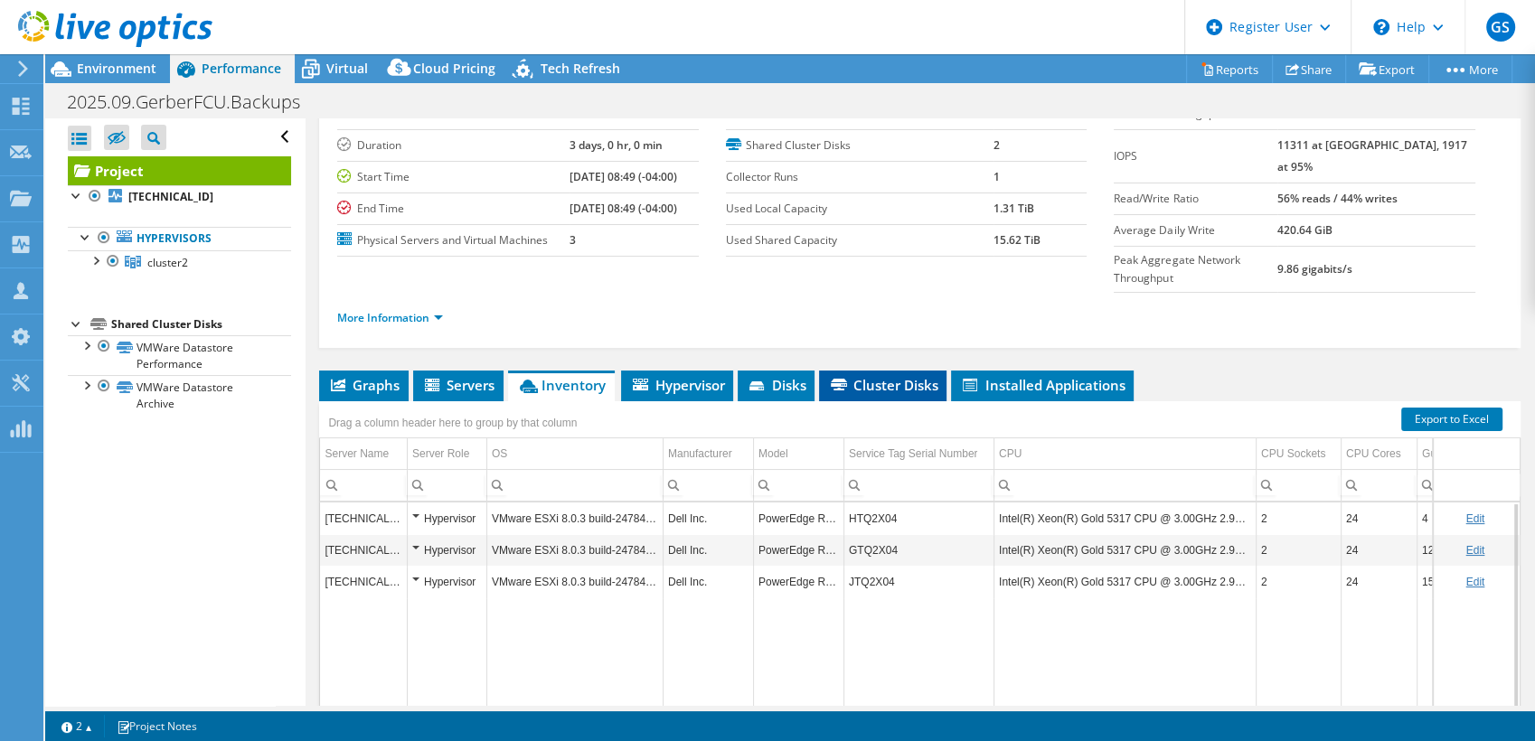
click at [881, 376] on span "Cluster Disks" at bounding box center [882, 385] width 109 height 18
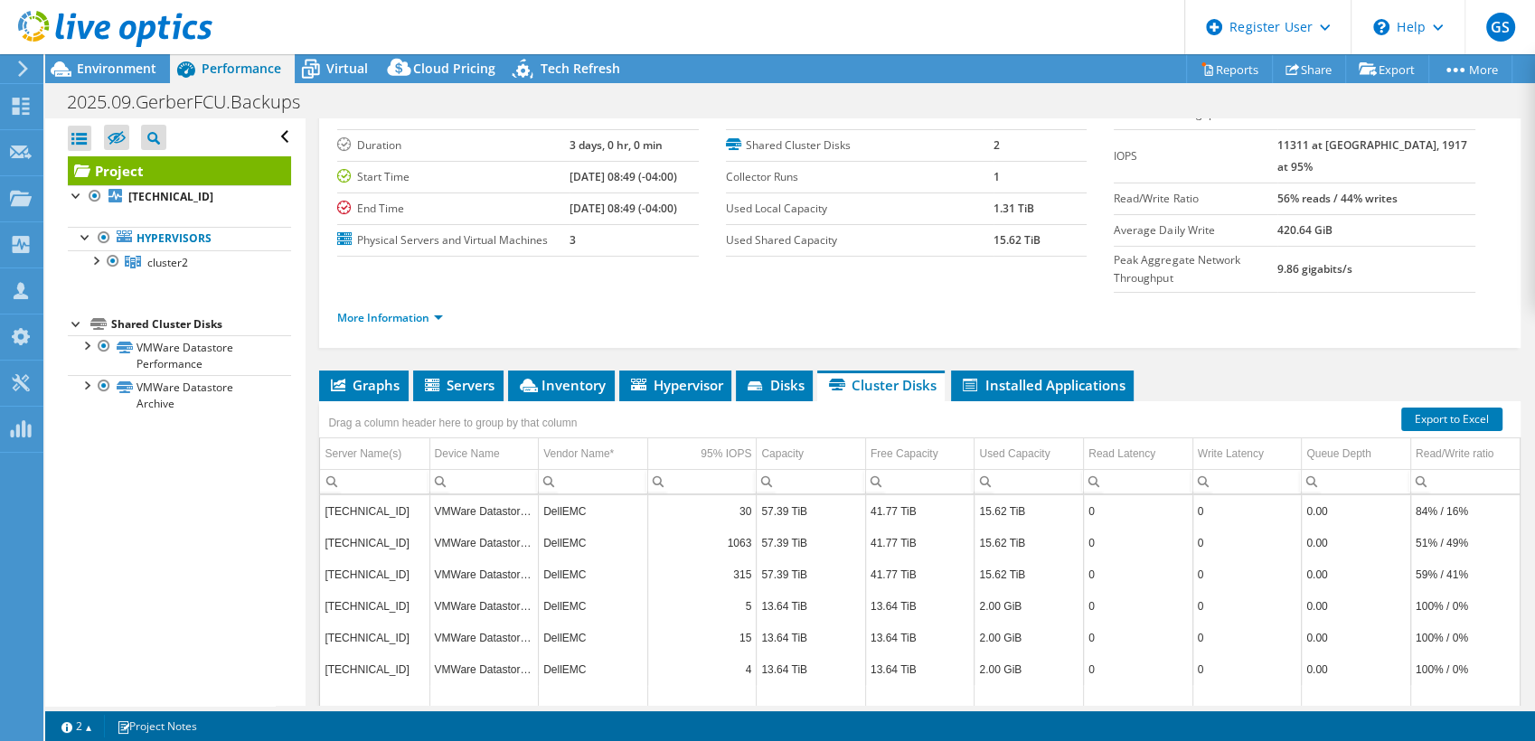
scroll to position [0, 0]
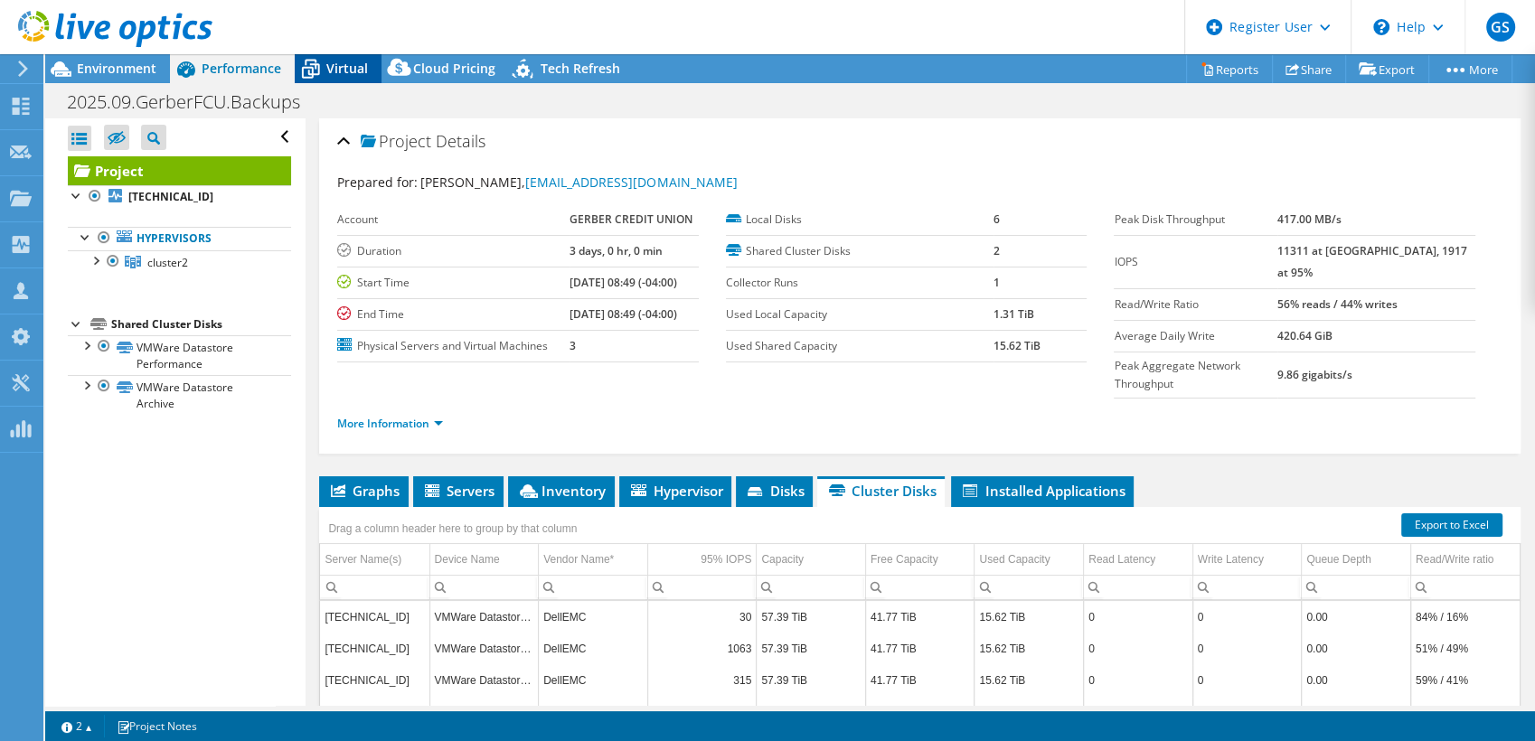
click at [330, 63] on span "Virtual" at bounding box center [347, 68] width 42 height 17
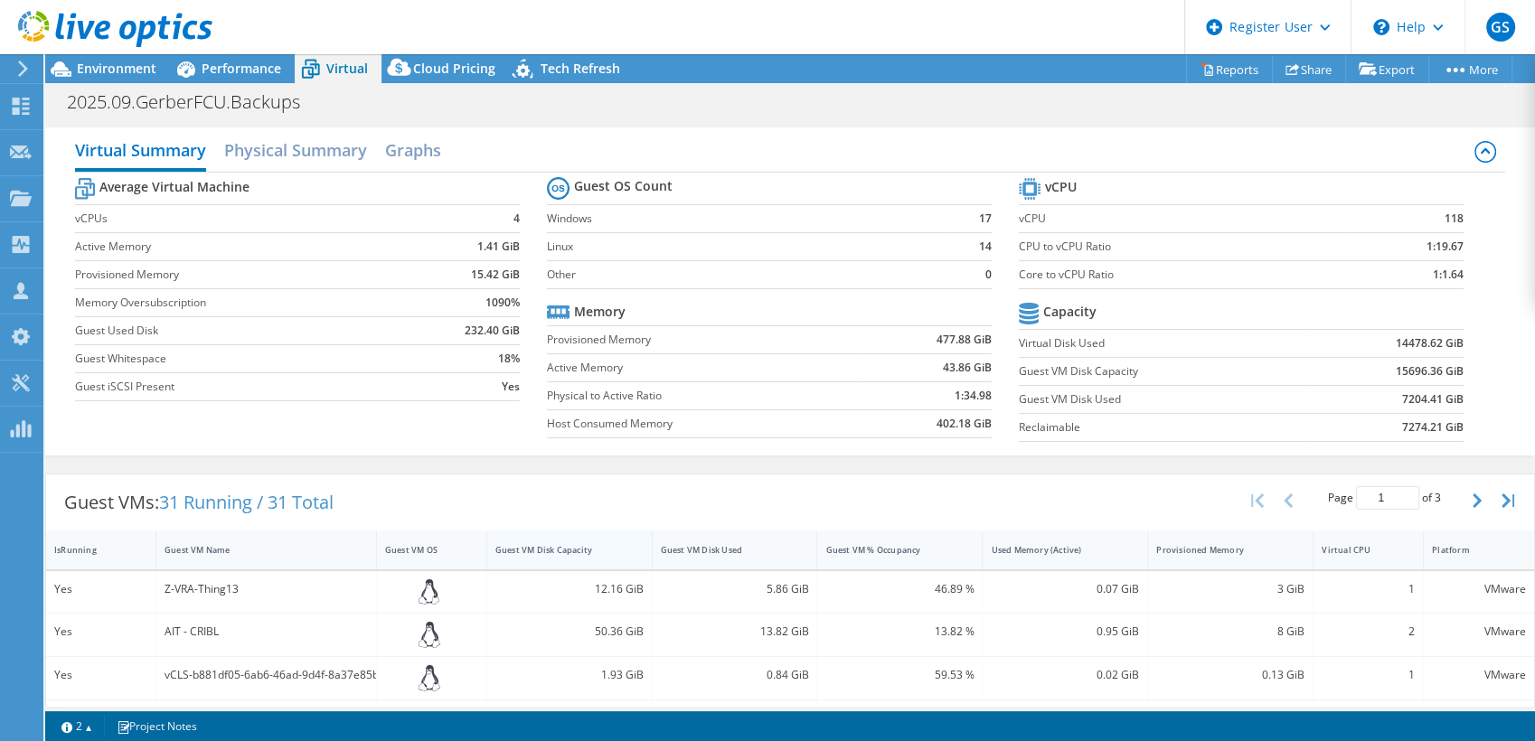
click at [547, 544] on div "Guest VM Disk Capacity" at bounding box center [558, 550] width 127 height 12
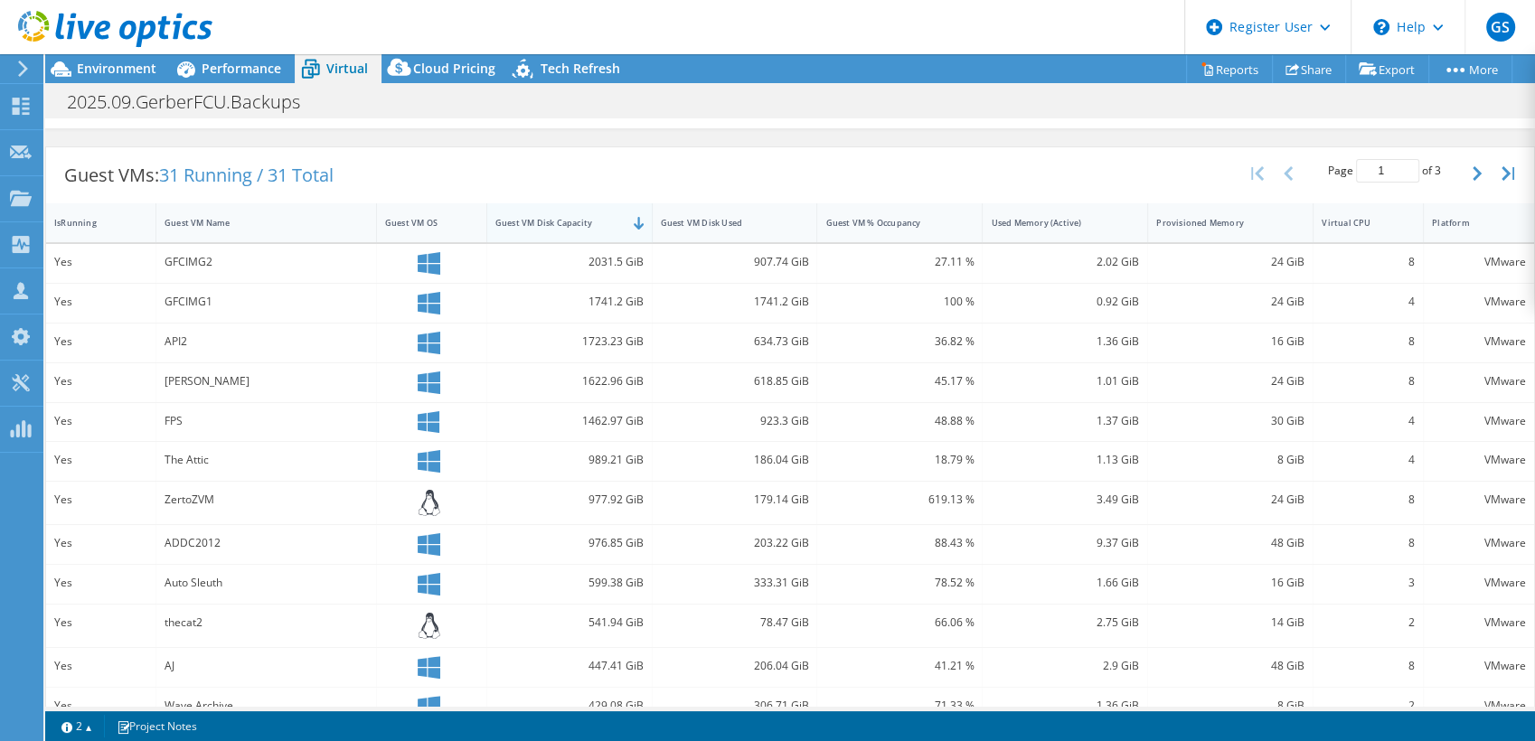
scroll to position [325, 0]
click at [744, 226] on div "Guest VM Disk Used" at bounding box center [724, 225] width 127 height 12
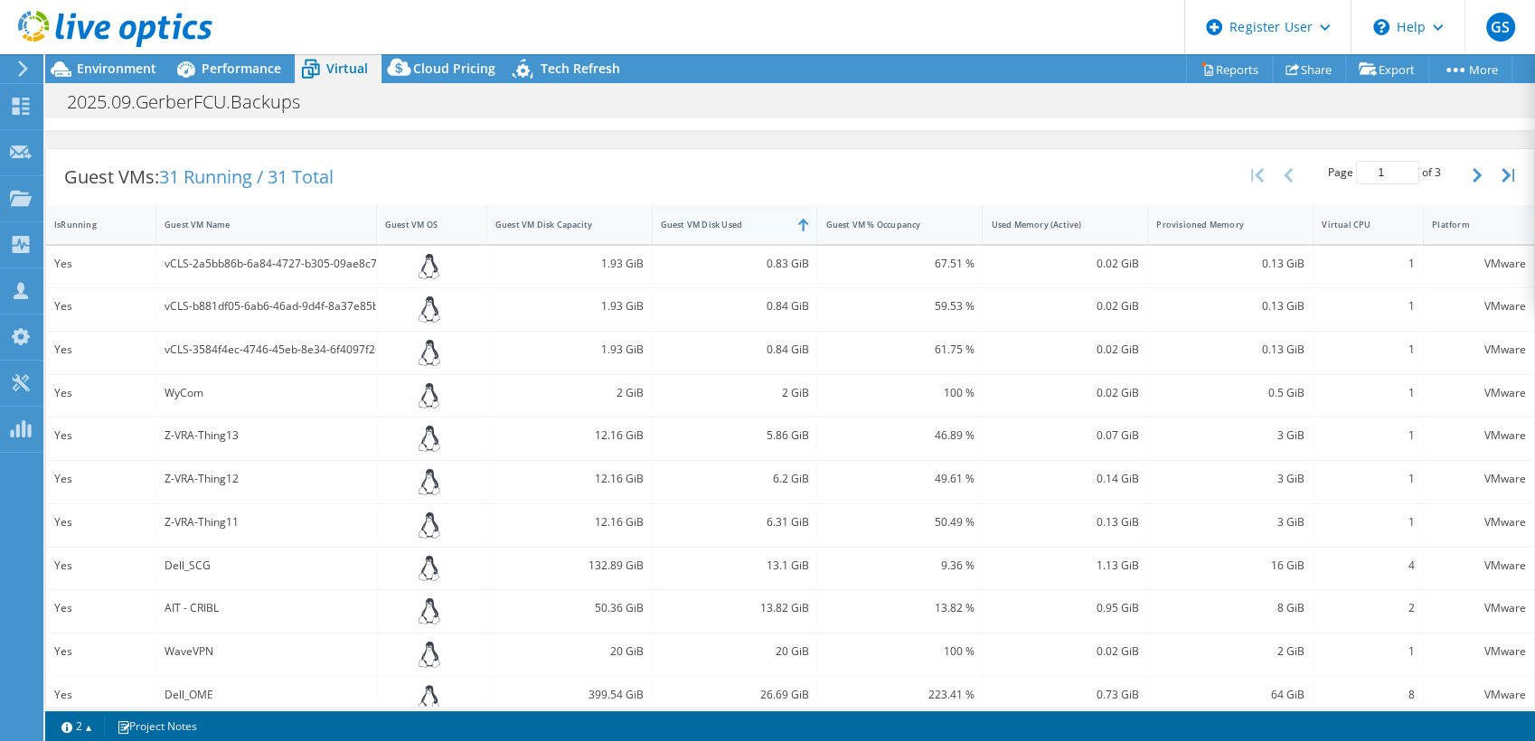
click at [744, 226] on div "Guest VM Disk Used" at bounding box center [724, 225] width 127 height 12
